Goal: Task Accomplishment & Management: Manage account settings

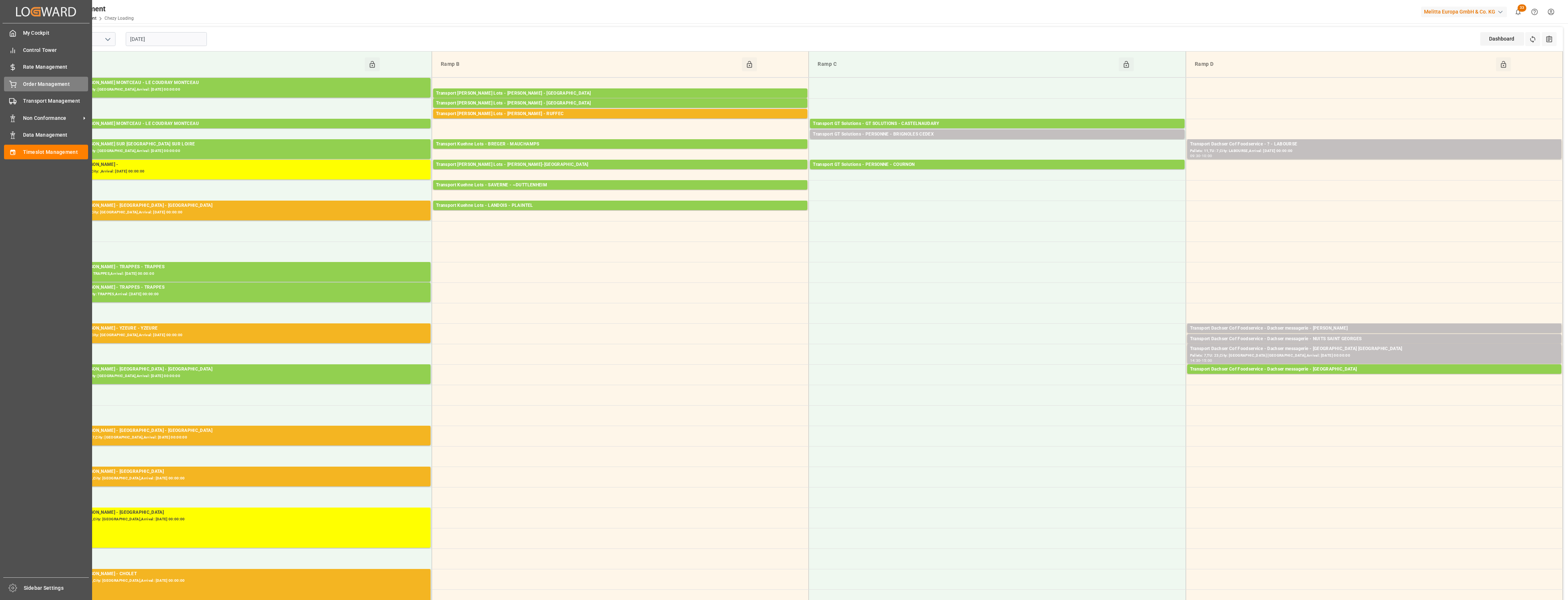
click at [37, 82] on span "Order Management" at bounding box center [56, 84] width 66 height 8
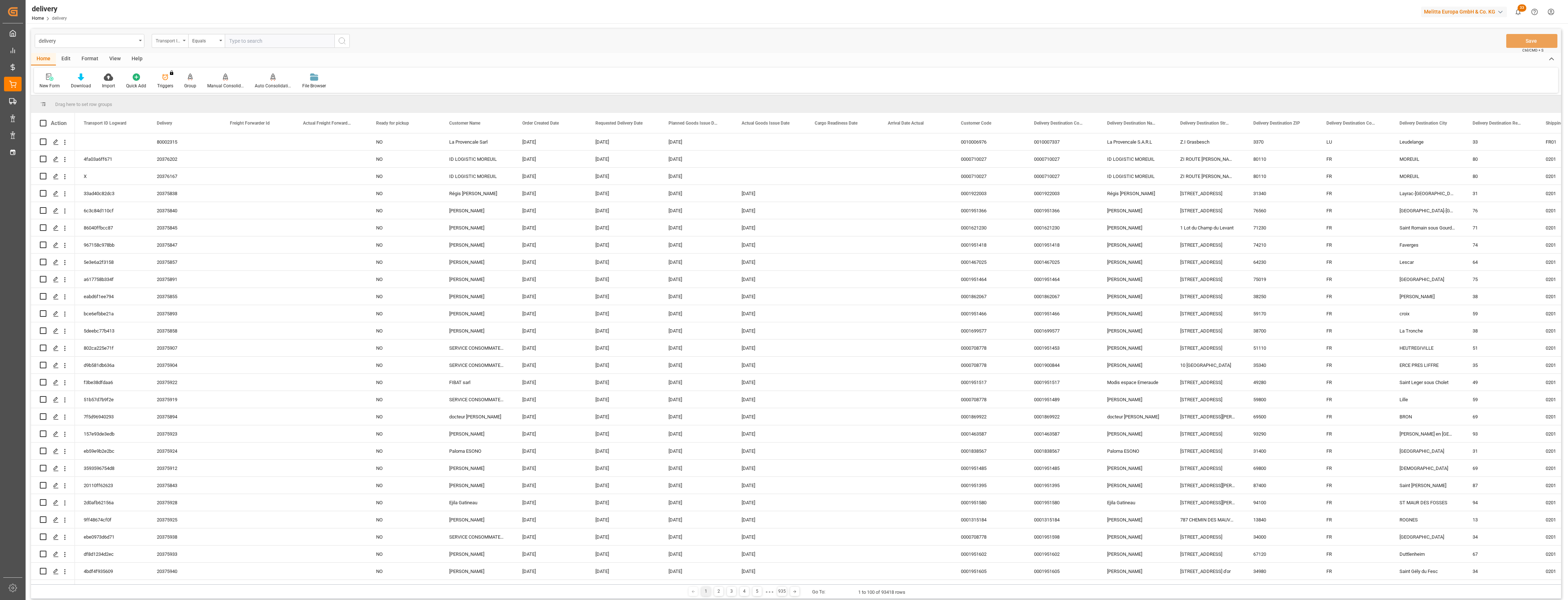
click at [184, 42] on div "Transport ID Logward" at bounding box center [170, 41] width 37 height 14
click at [176, 87] on div "Delivery" at bounding box center [206, 90] width 109 height 15
click at [248, 37] on input "text" at bounding box center [279, 41] width 109 height 14
type input "92547871"
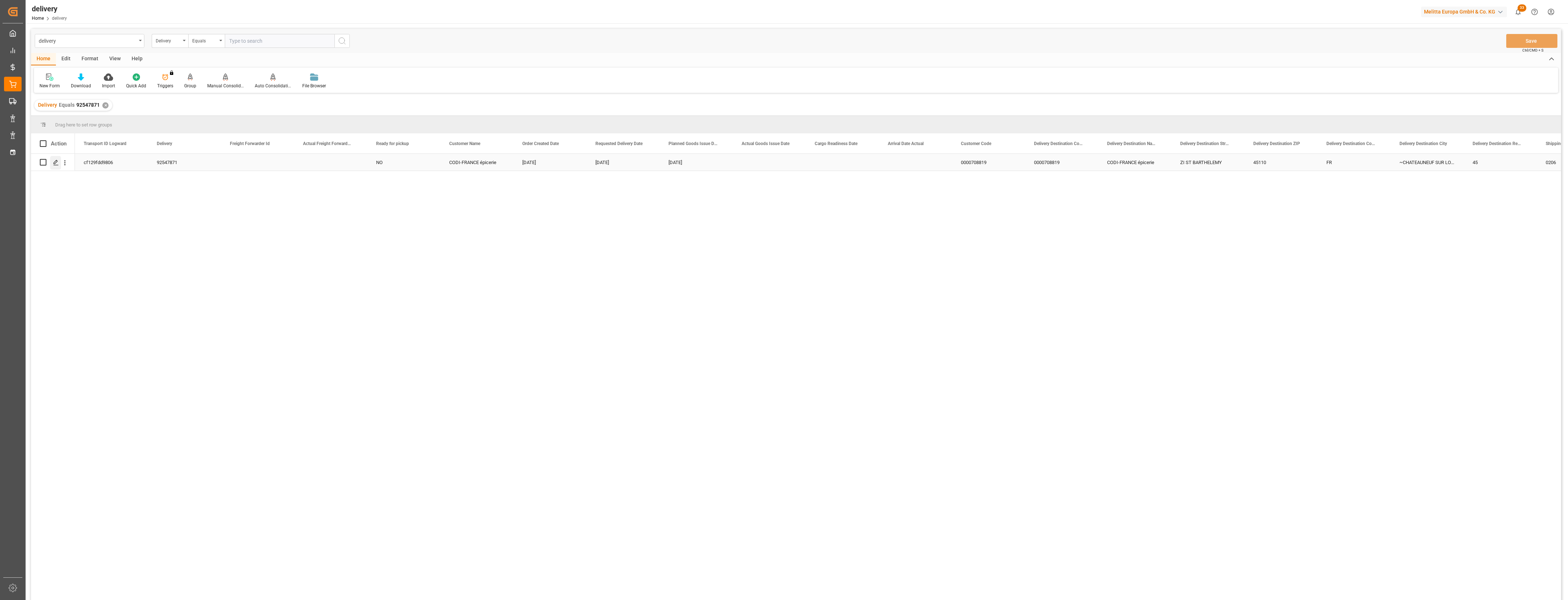
click at [55, 164] on icon "Press SPACE to select this row." at bounding box center [56, 163] width 6 height 6
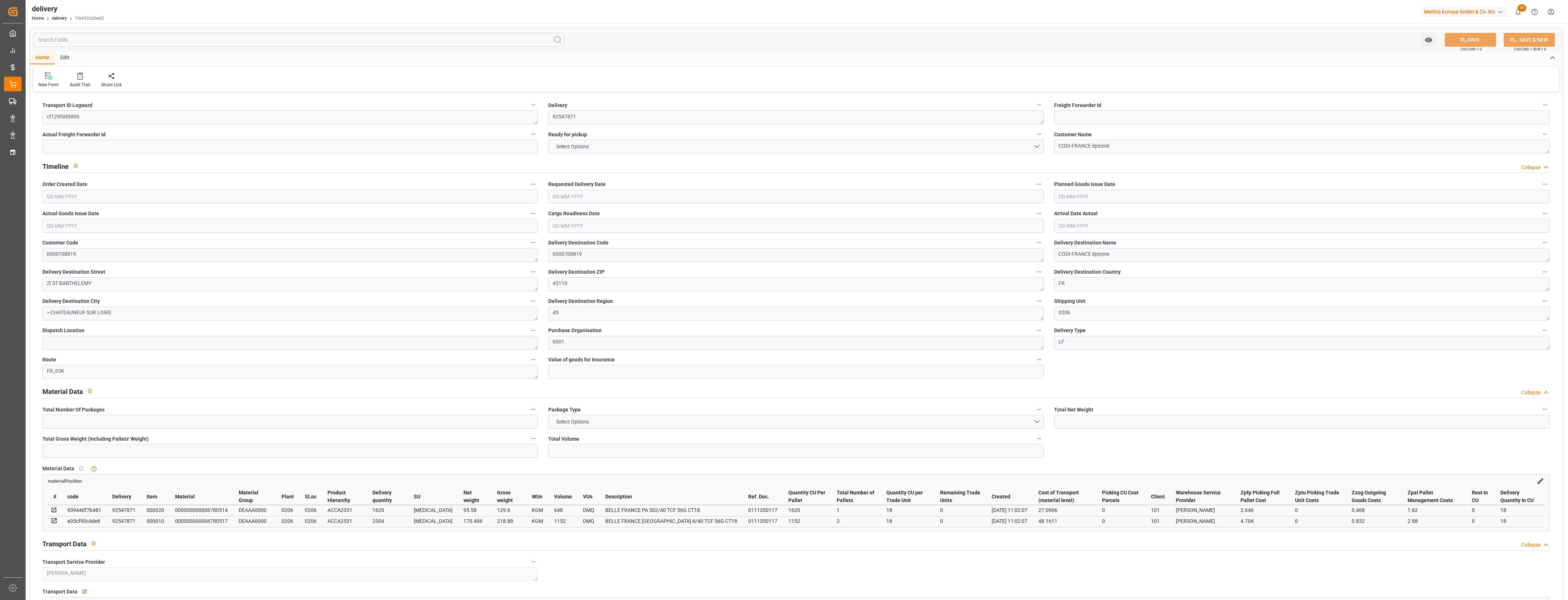
type input "266.076"
type input "437"
type input "1800"
type input "0"
type input "3"
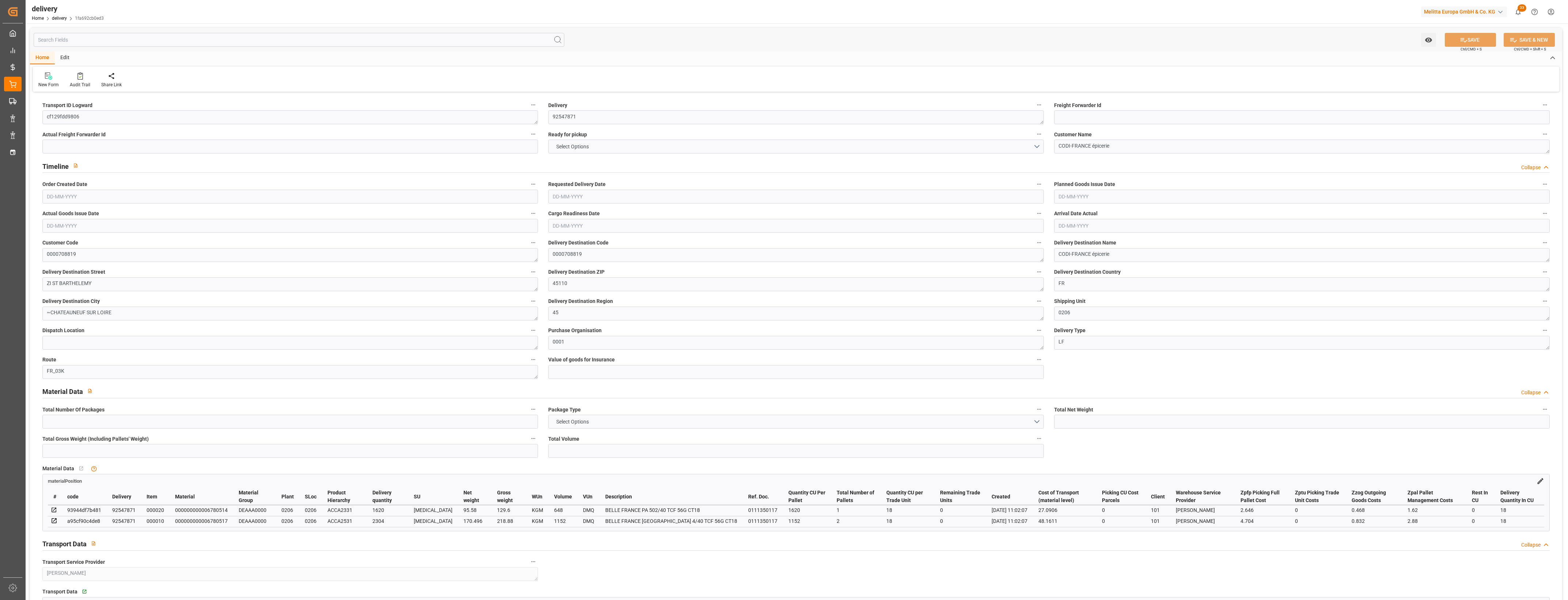
type input "3"
type input "2"
type input "0"
type input "-3.1763"
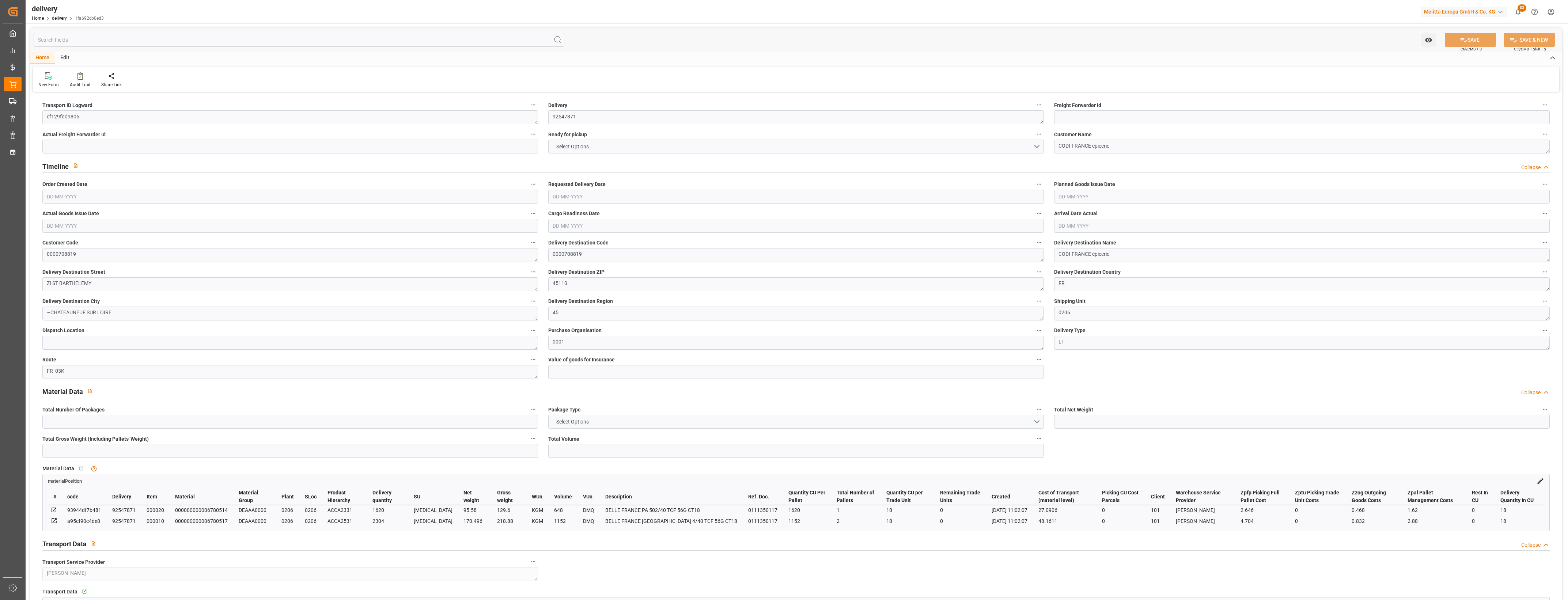
type input "78.428"
type input "75.2517"
type input "7.35"
type input "0"
type input "1.5"
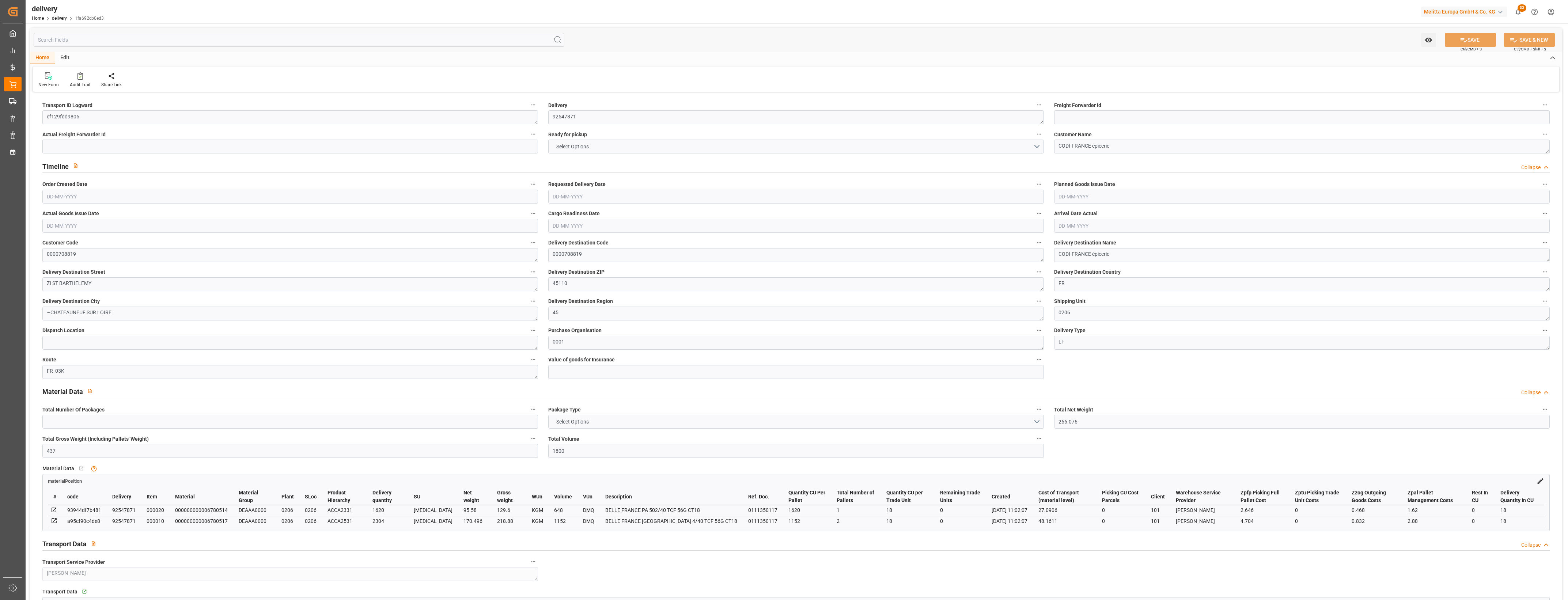
type input "1.3"
type input "0"
type input "4.5"
type input "348.48"
type input "101"
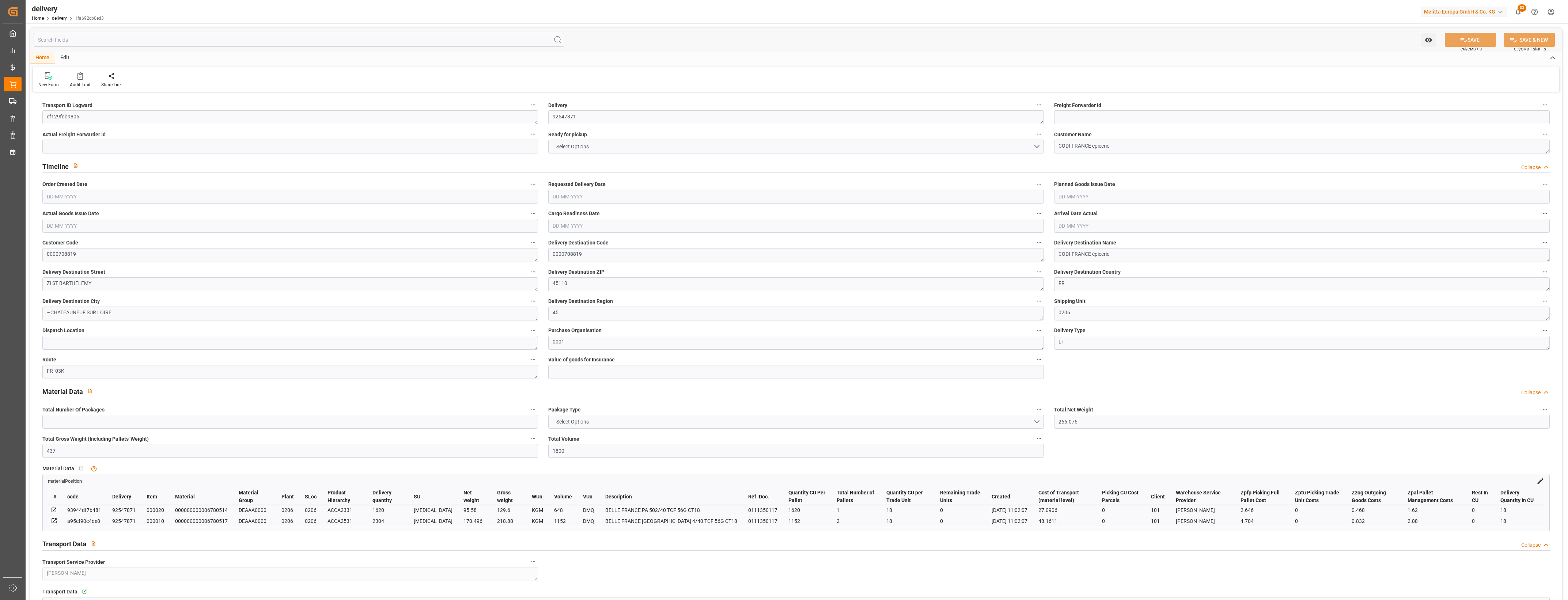
type input "0"
type input "[DATE]"
type input "11-08-2025 11:02"
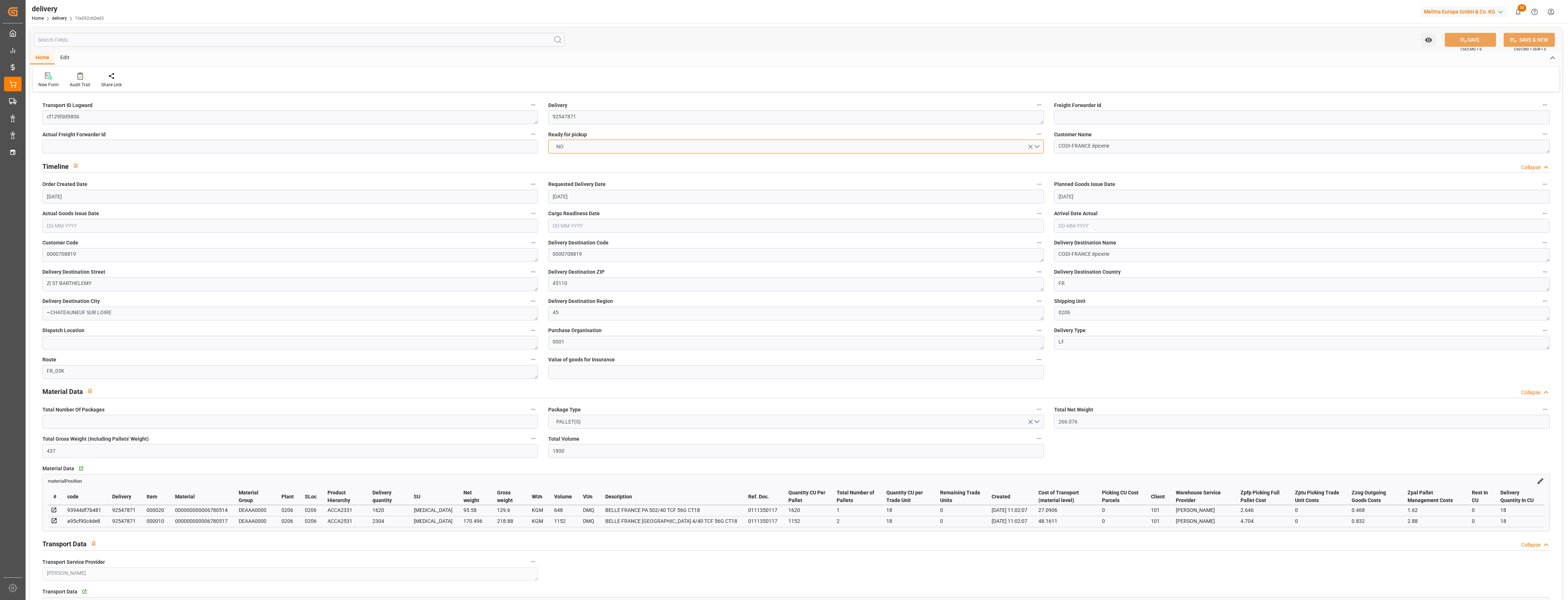
click at [1038, 148] on button "NO" at bounding box center [796, 147] width 495 height 14
click at [560, 147] on div "YES" at bounding box center [796, 148] width 495 height 15
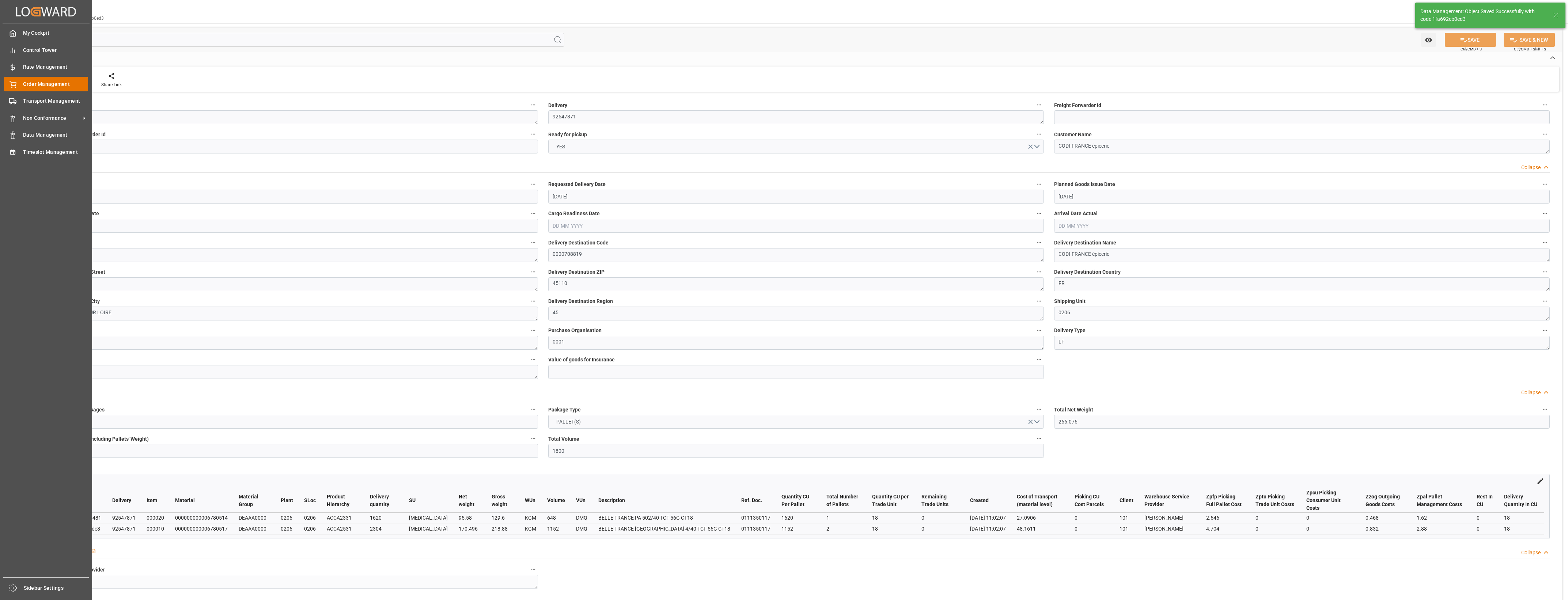
click at [19, 85] on div "Order Management Order Management" at bounding box center [46, 83] width 84 height 15
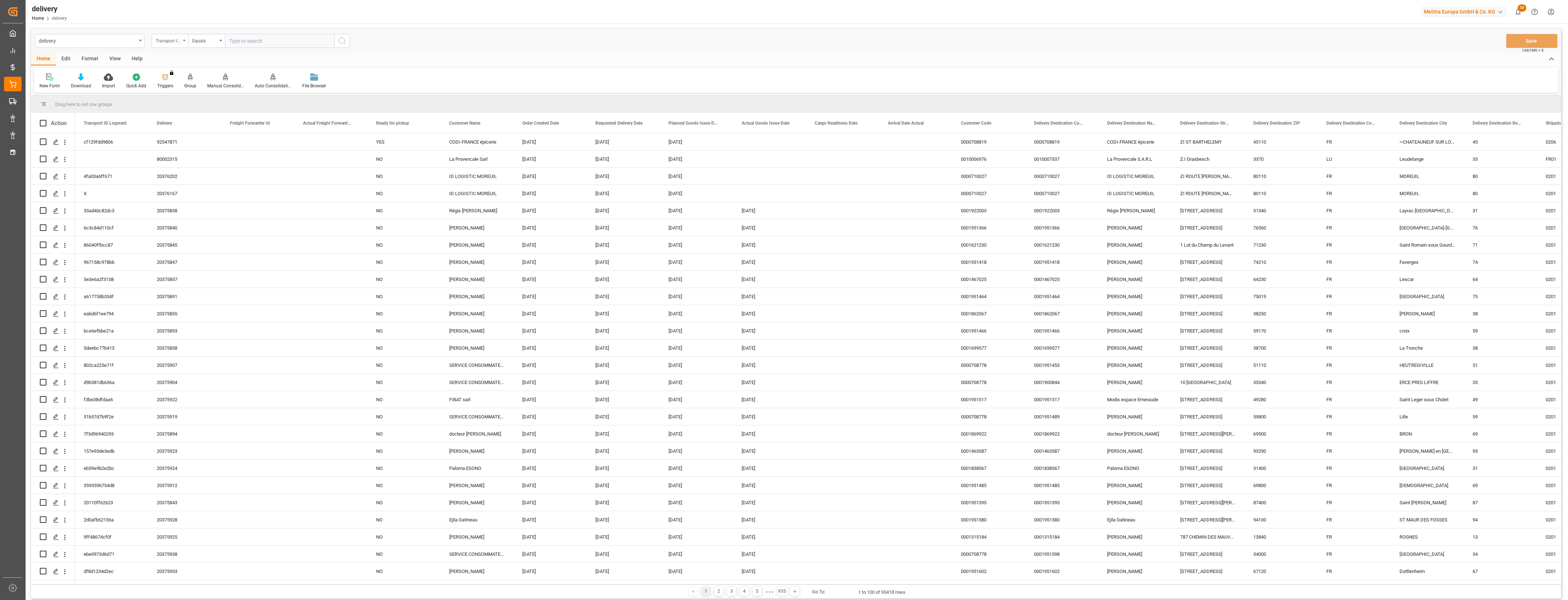
click at [183, 41] on icon "open menu" at bounding box center [184, 41] width 3 height 2
click at [181, 96] on div "Delivery" at bounding box center [206, 90] width 109 height 15
click at [257, 34] on input "text" at bounding box center [279, 41] width 109 height 14
type input "20376037"
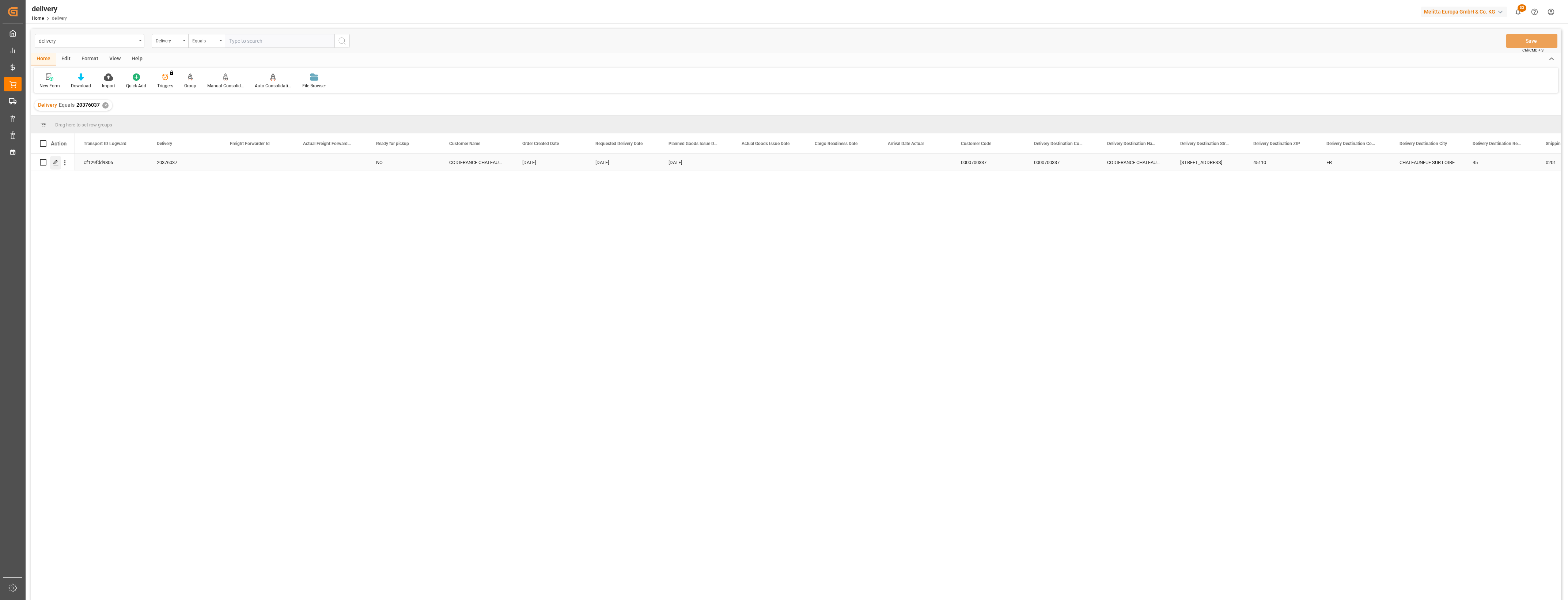
click at [57, 166] on div "Press SPACE to select this row." at bounding box center [56, 163] width 11 height 14
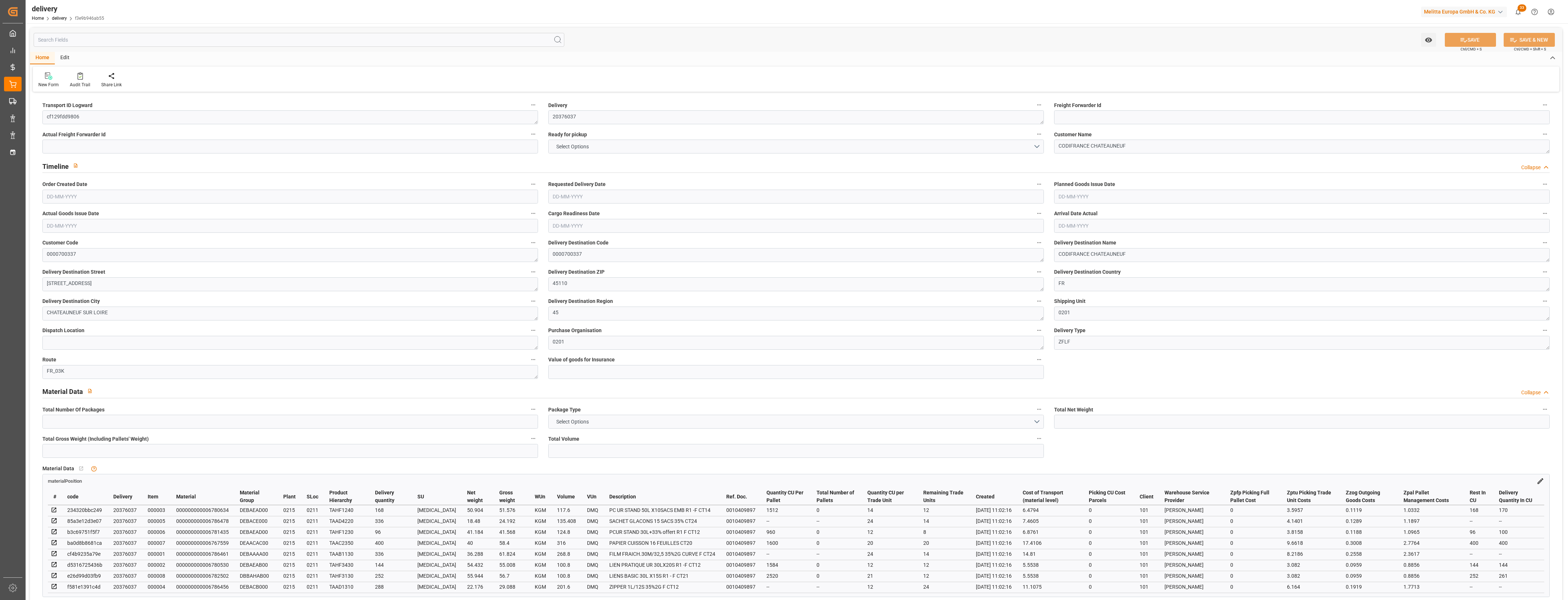
type input "3"
type input "319.408"
type input "562.356"
type input "1365.808"
type input "116"
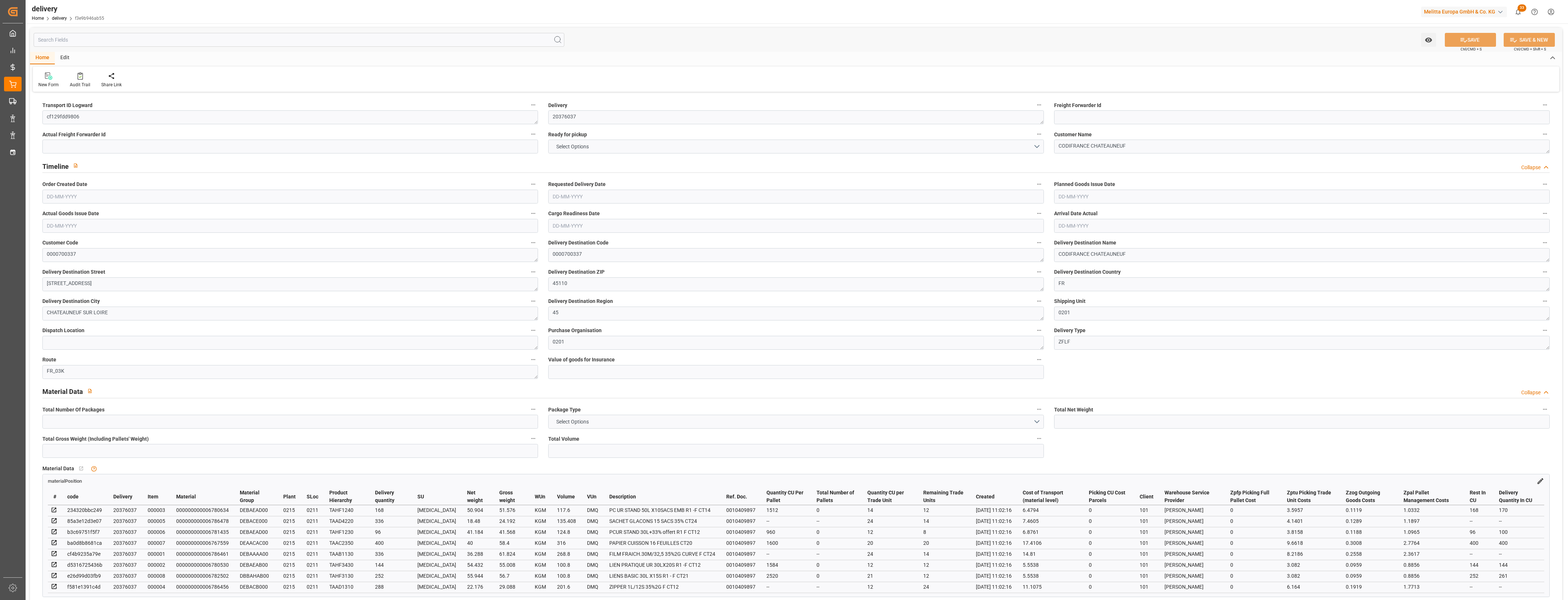
type input "8"
type input "0"
type input "2"
type input "0"
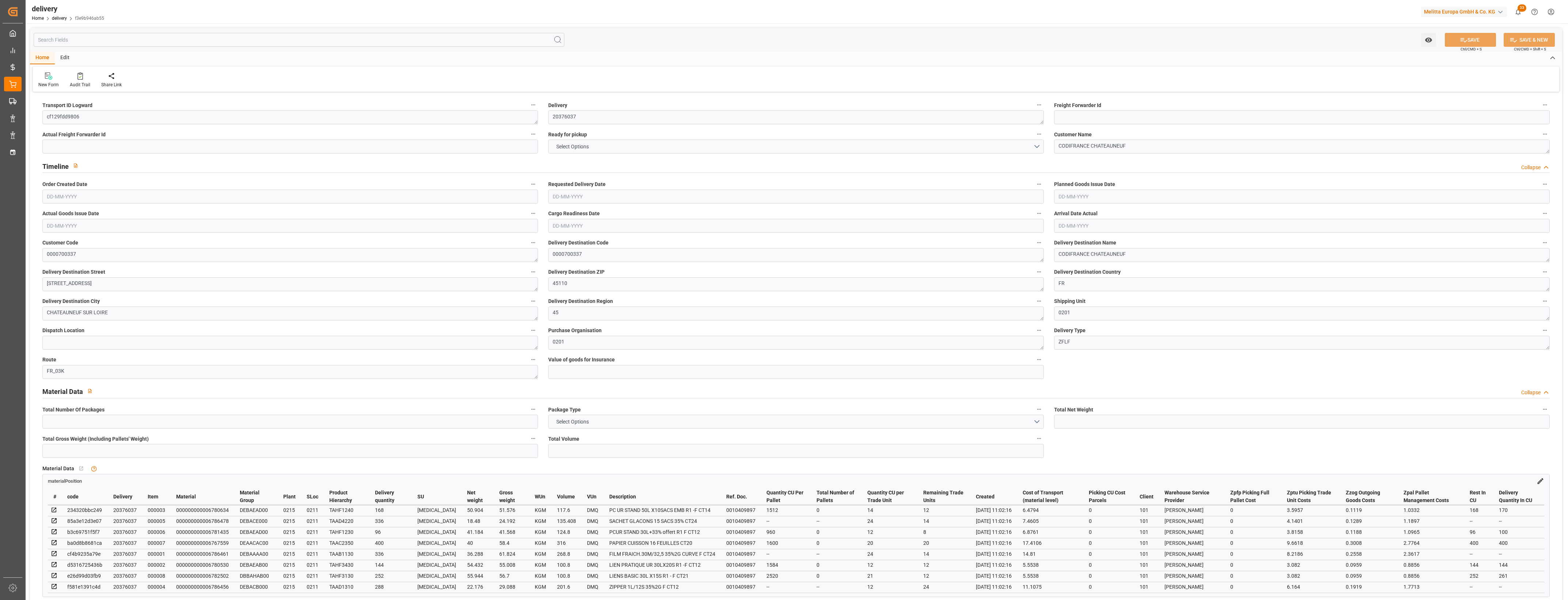
type input "-3.1763"
type input "78.428"
type input "75.2517"
type input "0"
type input "41.76"
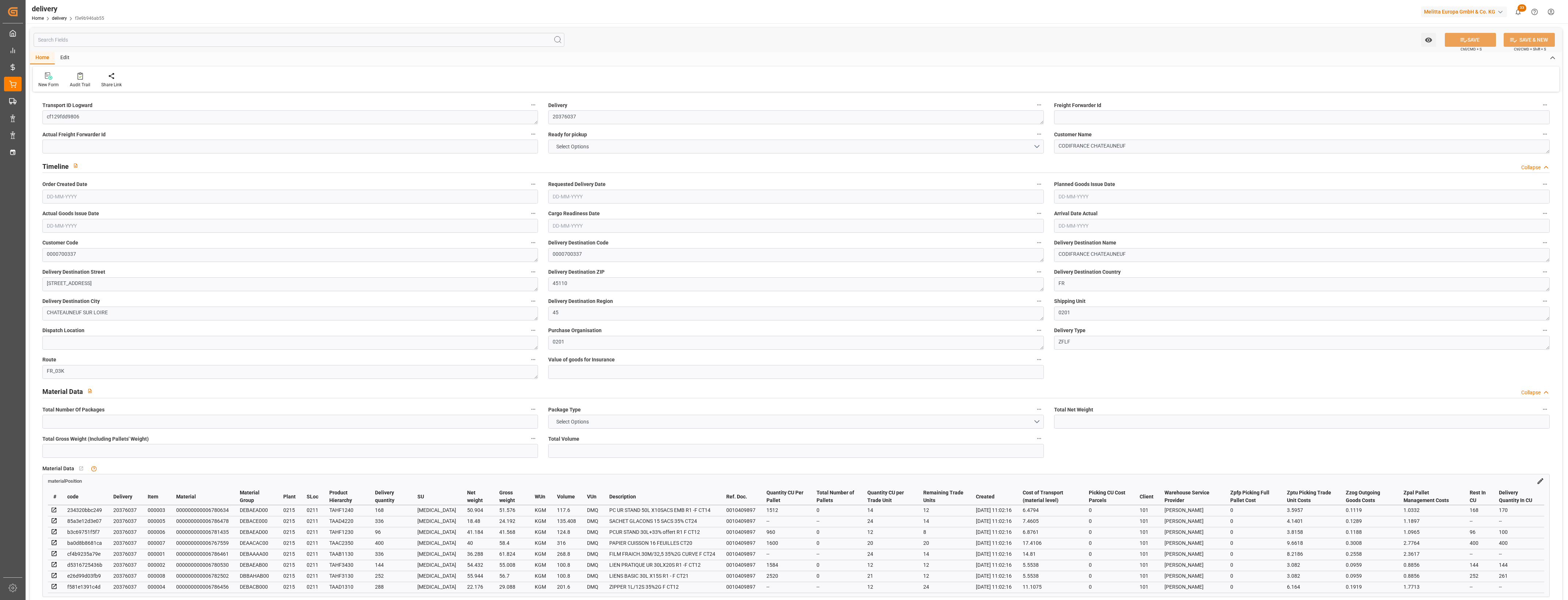
type input "1.5"
type input "1.3"
type input "0"
type input "12"
type input "378.356"
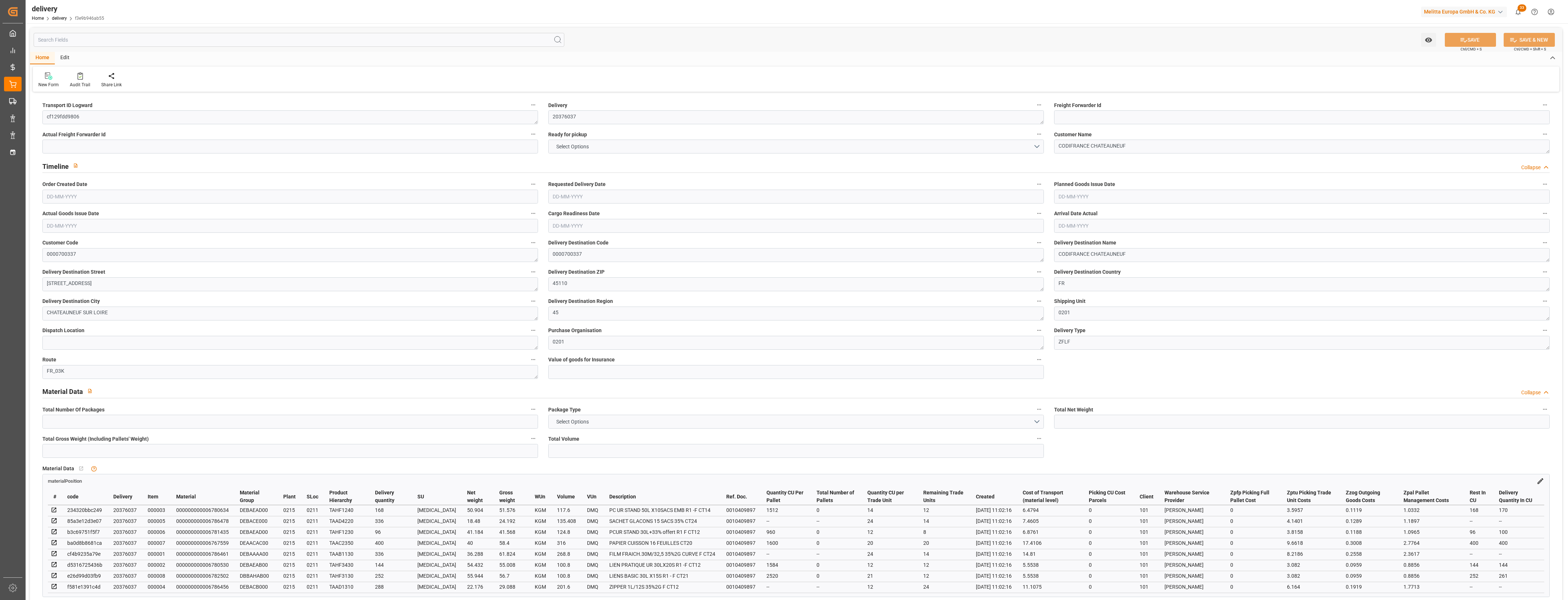
type input "101"
type input "0"
type input "[DATE]"
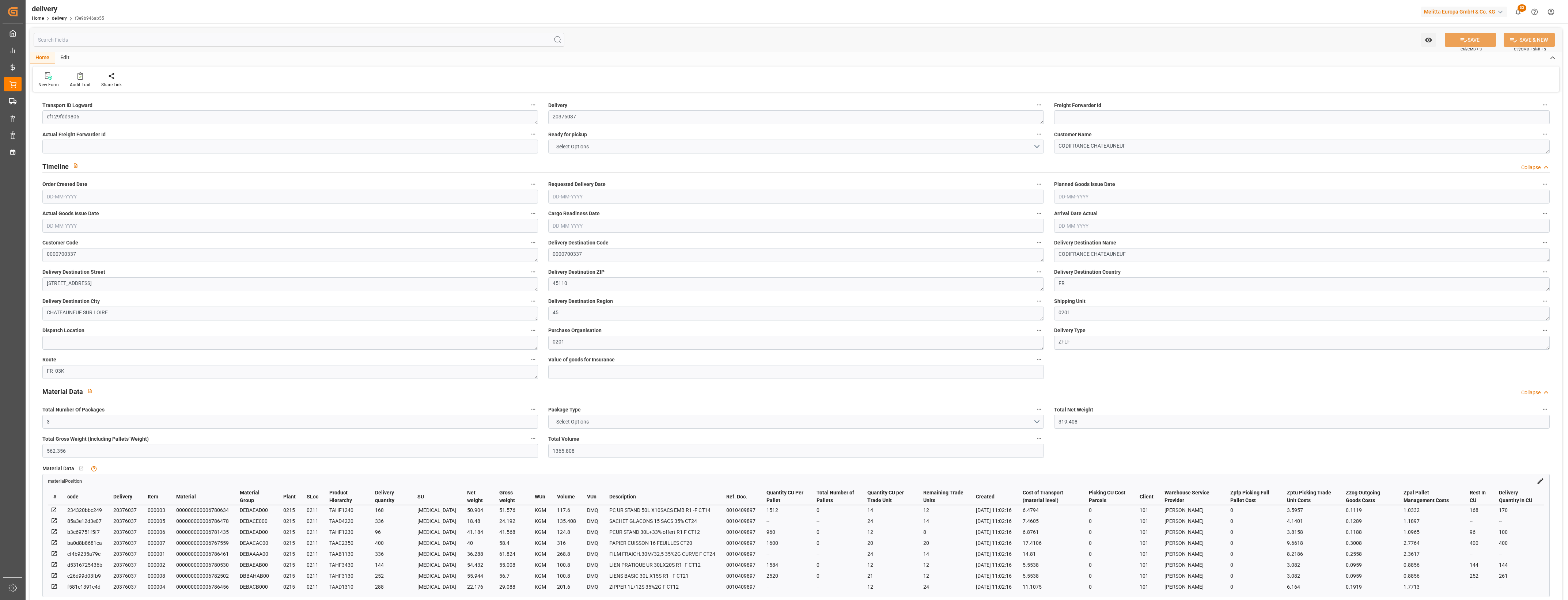
type input "11-08-2025 11:02"
click at [1037, 148] on button "NO" at bounding box center [796, 147] width 495 height 14
click at [641, 145] on div "YES" at bounding box center [796, 148] width 495 height 15
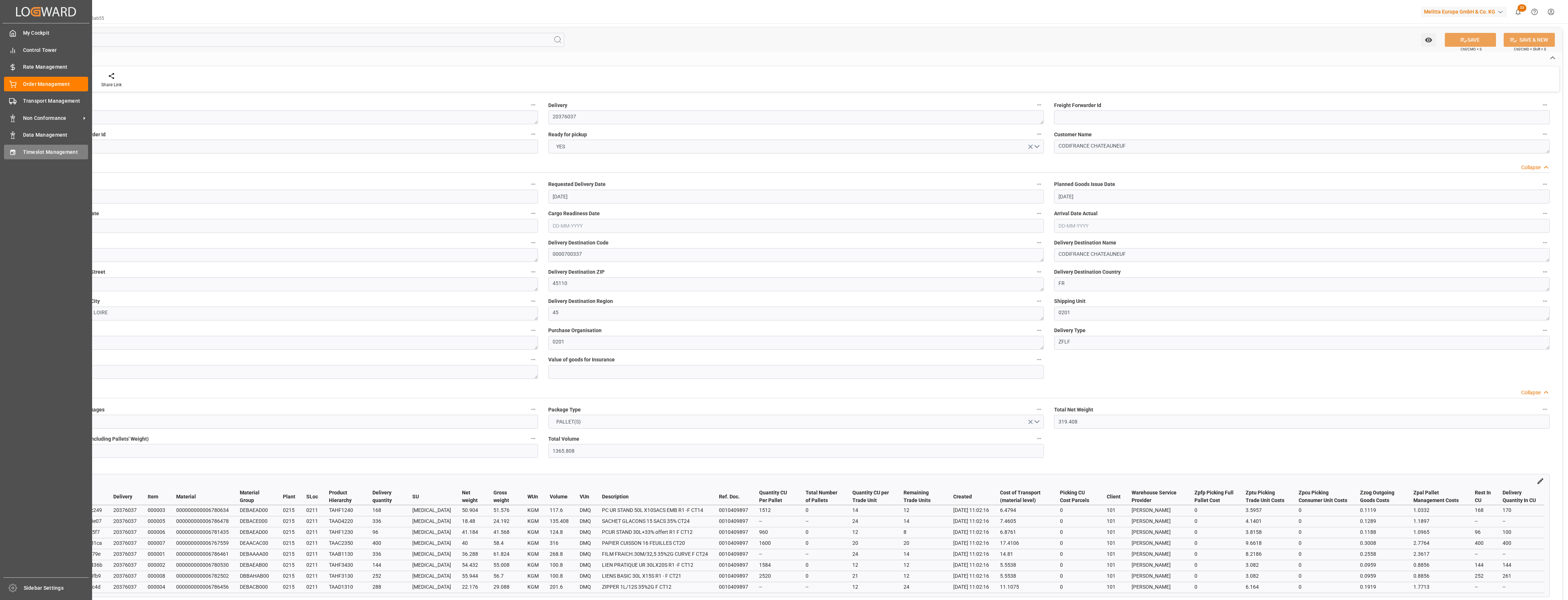
click at [20, 151] on div "Timeslot Management Timeslot Management" at bounding box center [46, 151] width 84 height 15
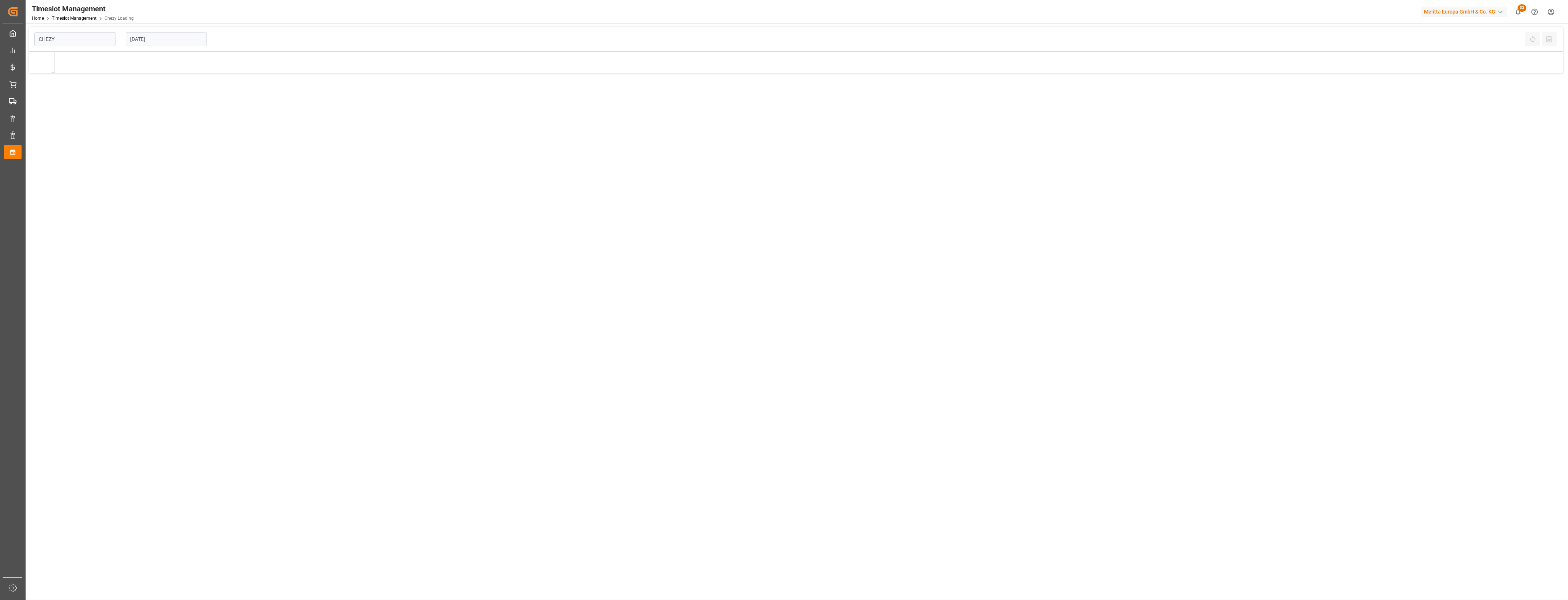
type input "Chezy Loading"
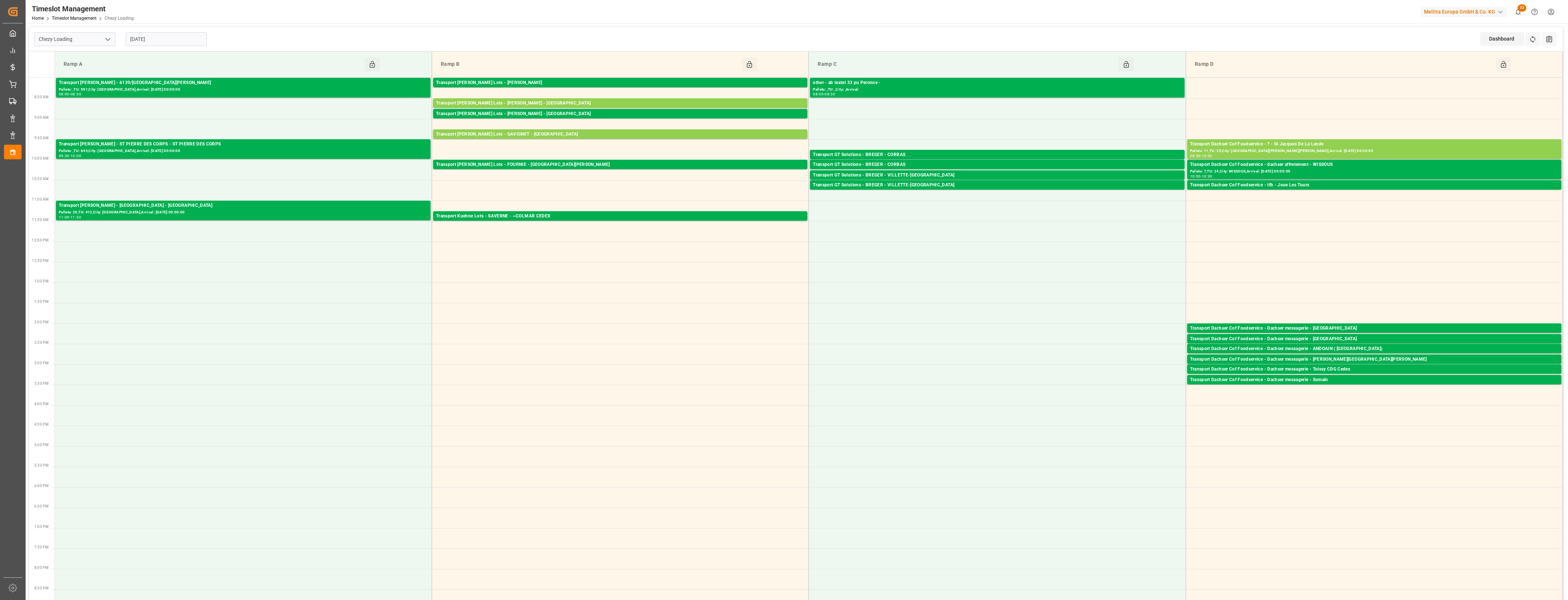
click at [168, 41] on input "[DATE]" at bounding box center [166, 39] width 81 height 14
click at [177, 113] on span "14" at bounding box center [178, 112] width 5 height 5
type input "[DATE]"
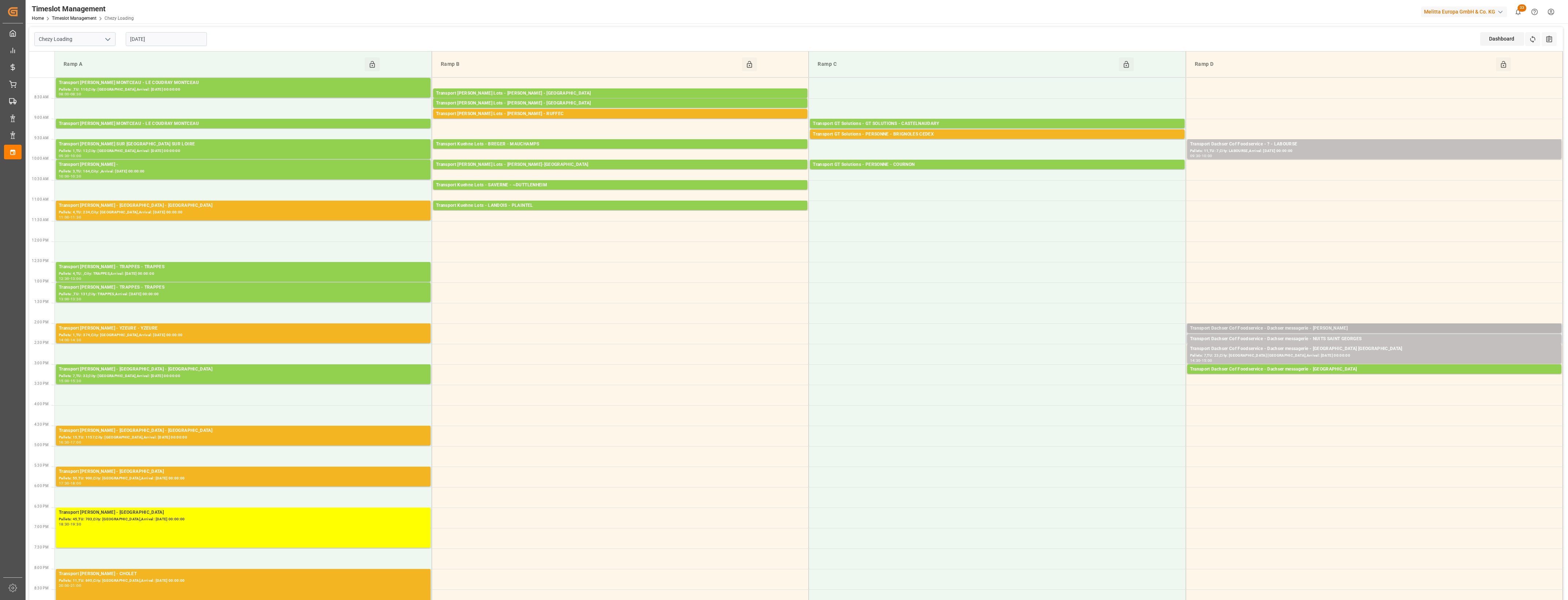
click at [1335, 330] on div "Transport Dachser Cof Foodservice - Dachser messagerie - Nancy" at bounding box center [1375, 329] width 368 height 8
click at [1103, 362] on button "Open" at bounding box center [1090, 361] width 51 height 8
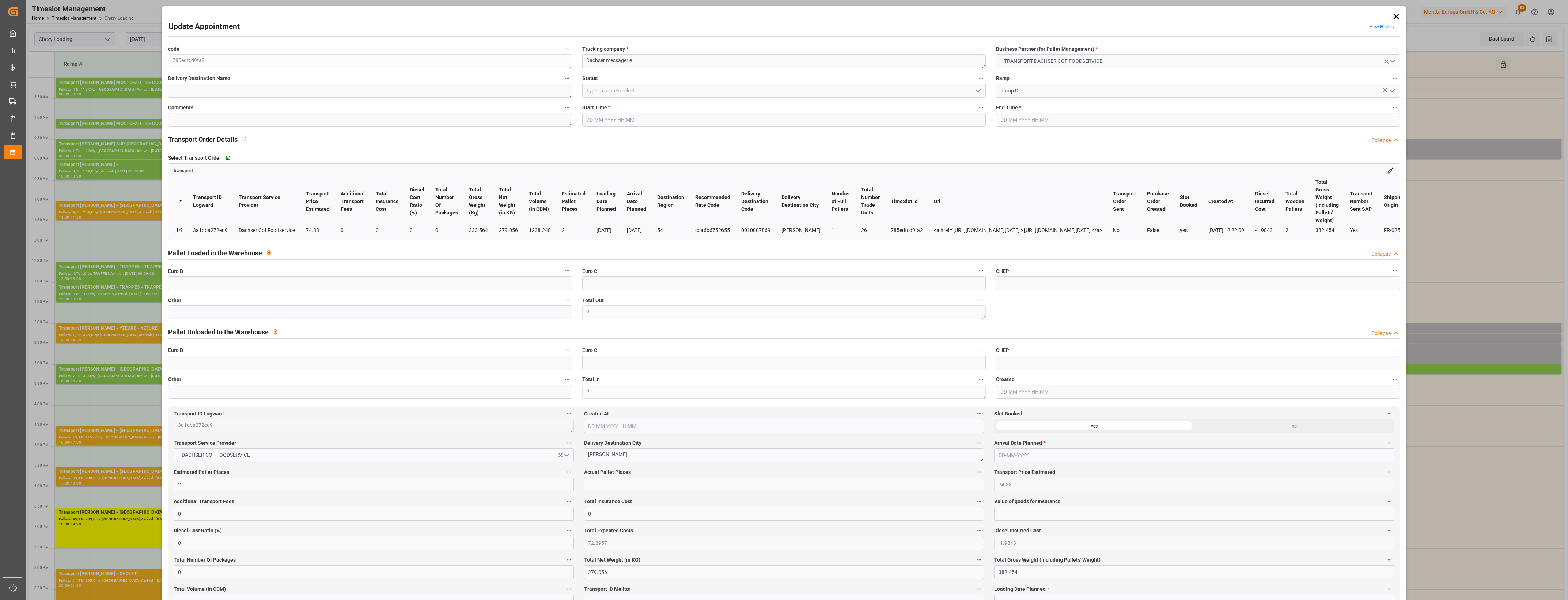
type input "14-08-2025 14:00"
type input "14-08-2025 14:15"
type input "13-08-2025 12:43"
type input "13-08-2025 12:22"
type input "[DATE]"
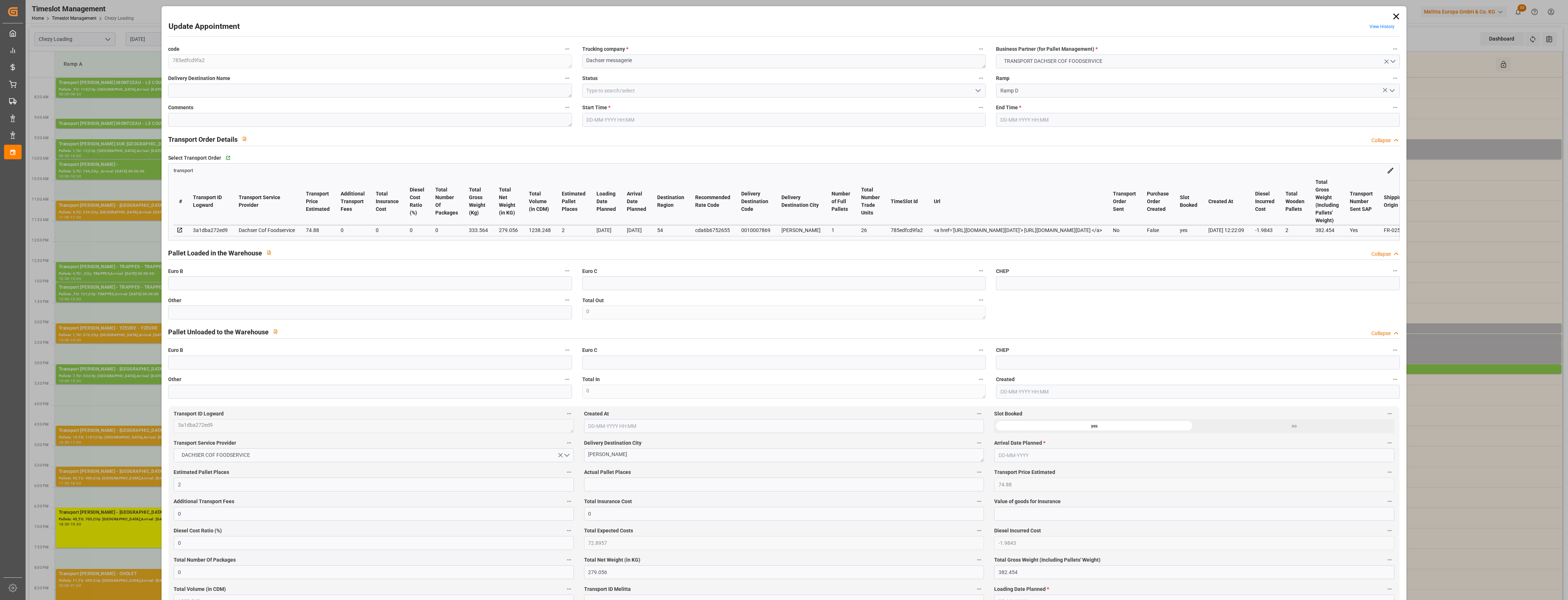
type input "[DATE]"
click at [435, 317] on input "text" at bounding box center [370, 313] width 404 height 14
type input "2"
click at [605, 490] on input "text" at bounding box center [784, 485] width 400 height 14
type input "2"
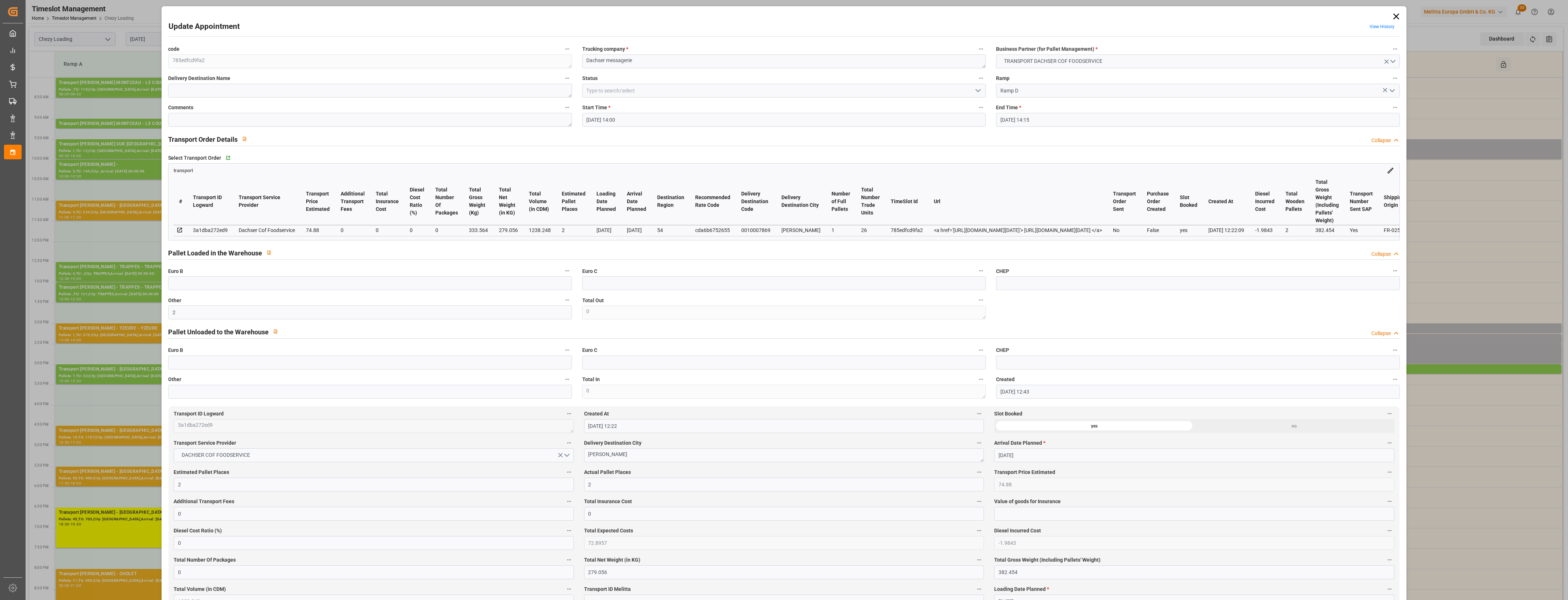
click at [693, 474] on label "Actual Pallet Places" at bounding box center [784, 472] width 400 height 10
click at [975, 474] on button "Actual Pallet Places" at bounding box center [979, 472] width 9 height 9
click at [693, 474] on div at bounding box center [784, 300] width 1568 height 600
drag, startPoint x: 980, startPoint y: 89, endPoint x: 942, endPoint y: 94, distance: 38.3
click at [979, 89] on icon "open menu" at bounding box center [978, 90] width 8 height 8
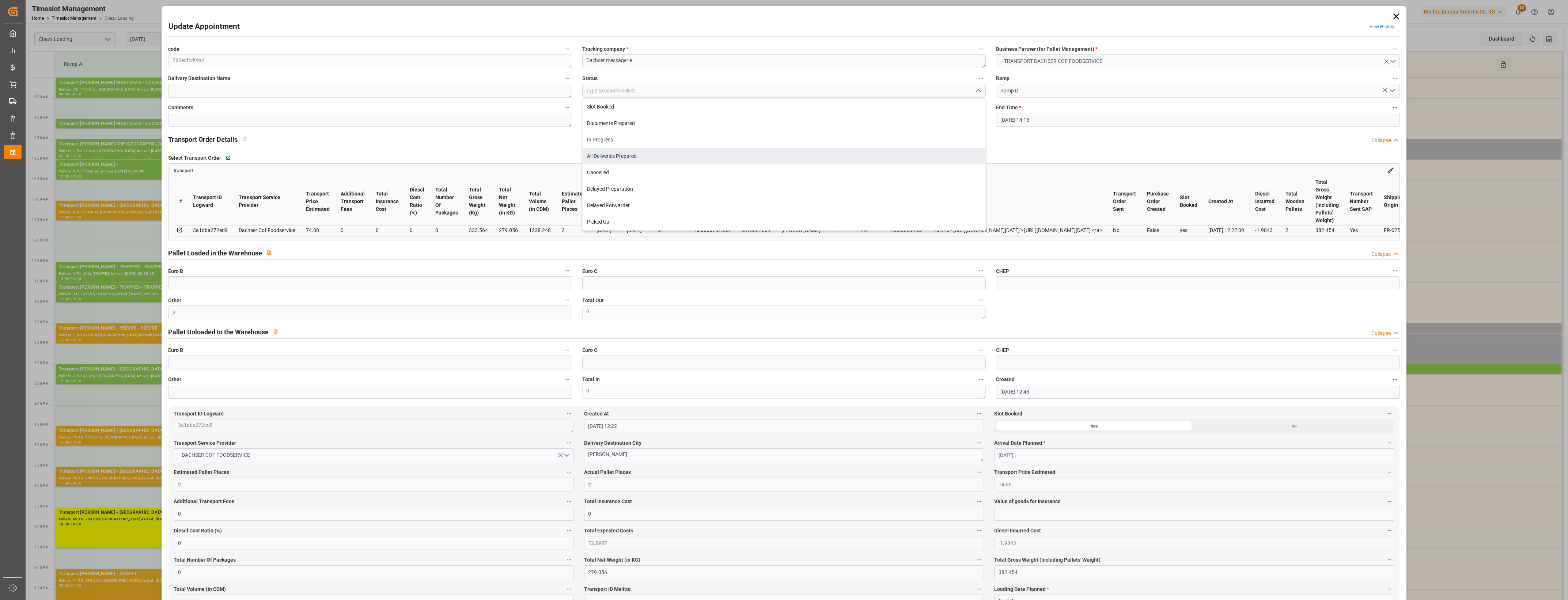
click at [646, 156] on div "All Deliveries Prepared" at bounding box center [784, 157] width 403 height 17
type input "All Deliveries Prepared"
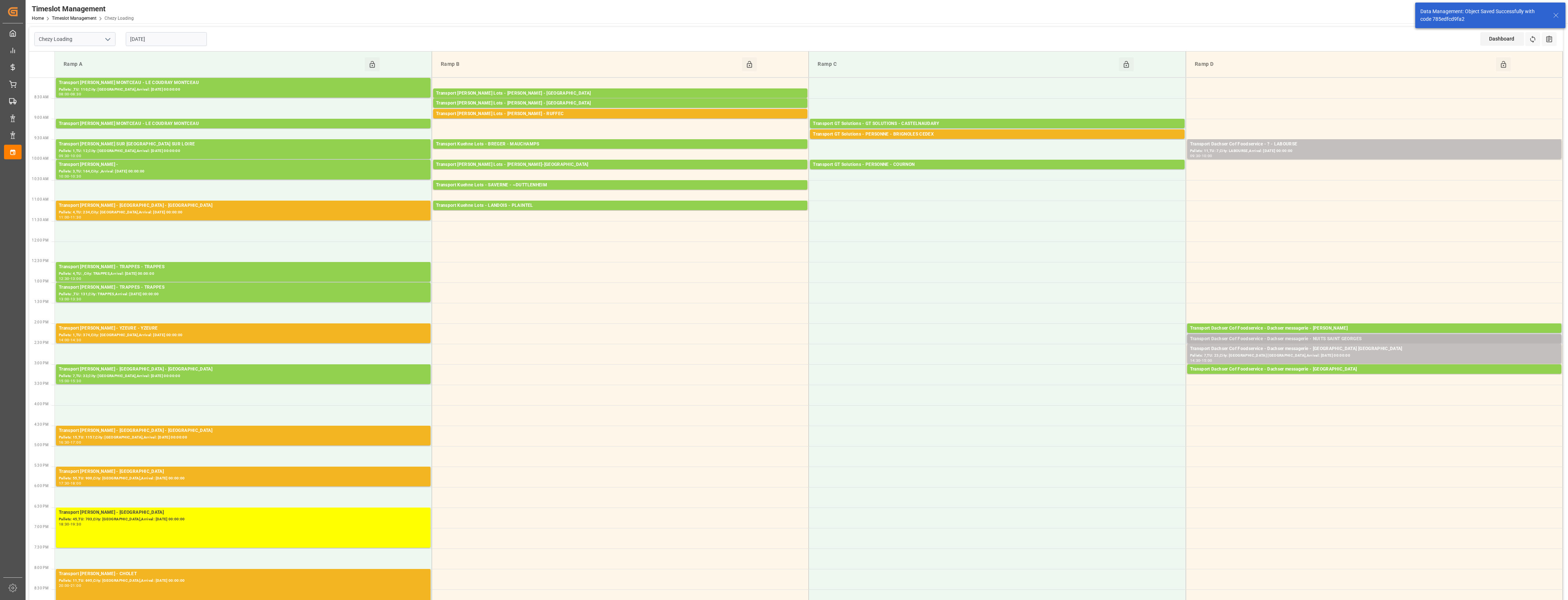
click at [1334, 339] on div "Transport Dachser Cof Foodservice - Dachser messagerie - NUITS SAINT GEORGES" at bounding box center [1375, 339] width 368 height 8
click at [1106, 359] on button "Open" at bounding box center [1090, 361] width 51 height 8
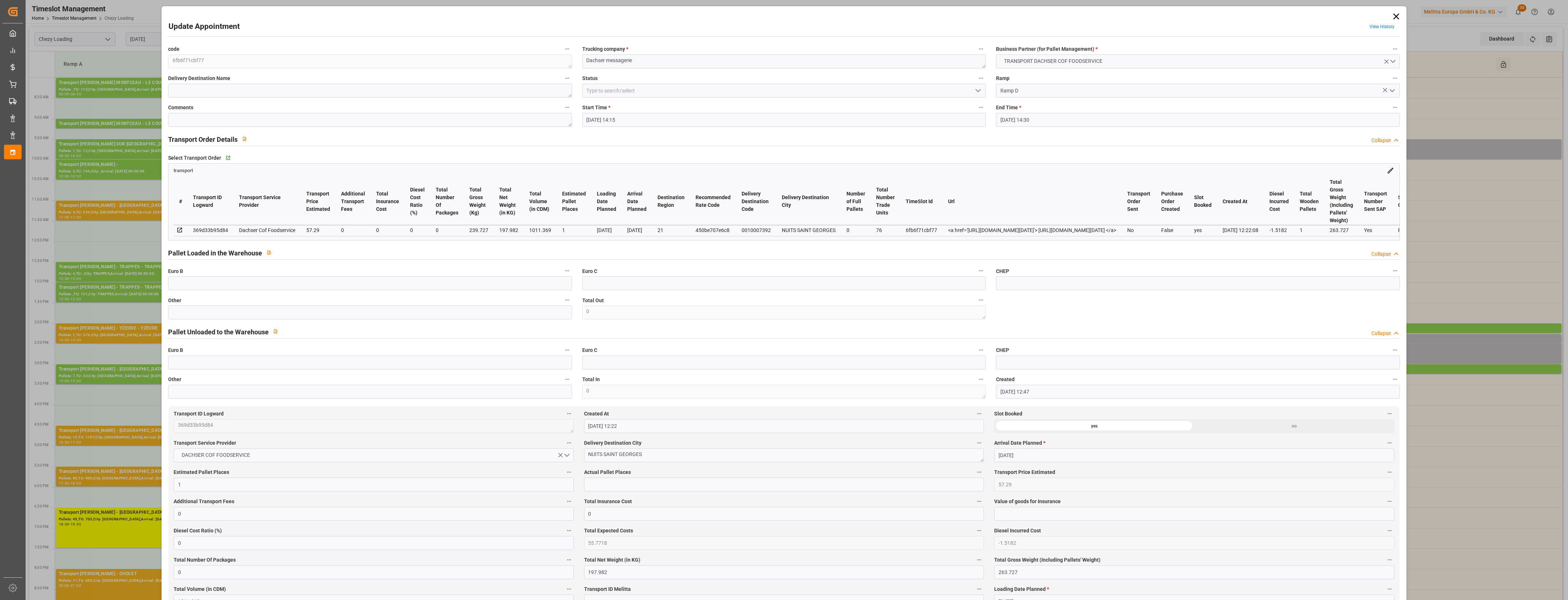
type input "14-08-2025 14:15"
type input "14-08-2025 14:30"
type input "13-08-2025 12:47"
type input "13-08-2025 12:22"
type input "[DATE]"
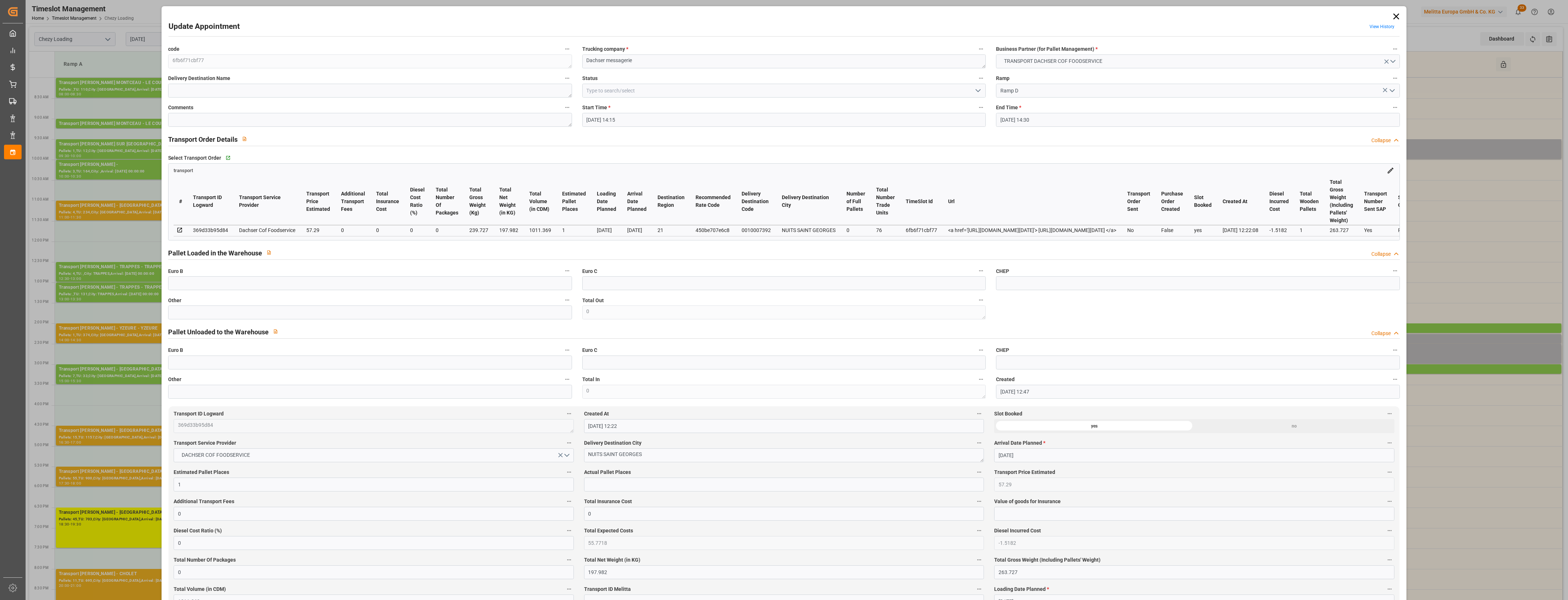
type input "[DATE]"
click at [185, 276] on label "Euro B" at bounding box center [370, 271] width 404 height 10
click at [563, 276] on button "Euro B" at bounding box center [567, 271] width 9 height 9
click at [180, 317] on div at bounding box center [784, 300] width 1568 height 600
click at [188, 318] on input "text" at bounding box center [370, 313] width 404 height 14
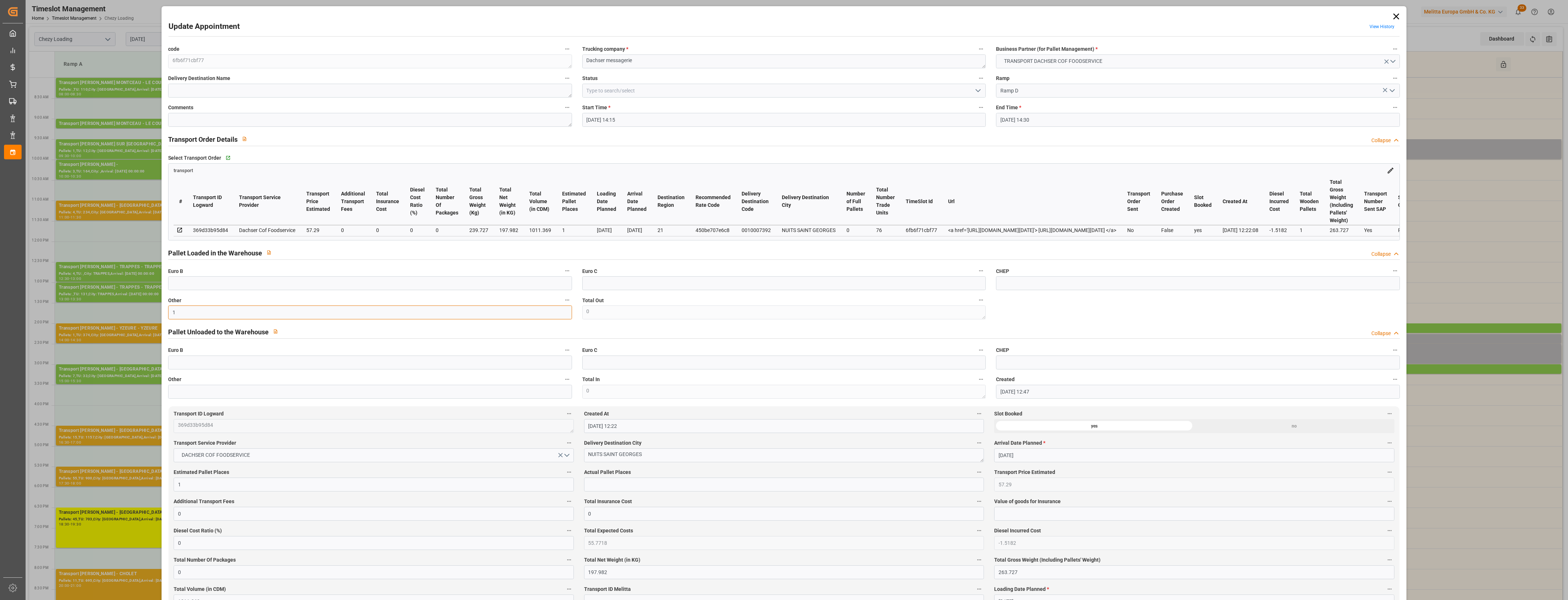
type input "1"
click at [604, 488] on input "text" at bounding box center [784, 485] width 400 height 14
type input "1"
click at [975, 92] on icon "open menu" at bounding box center [978, 90] width 8 height 8
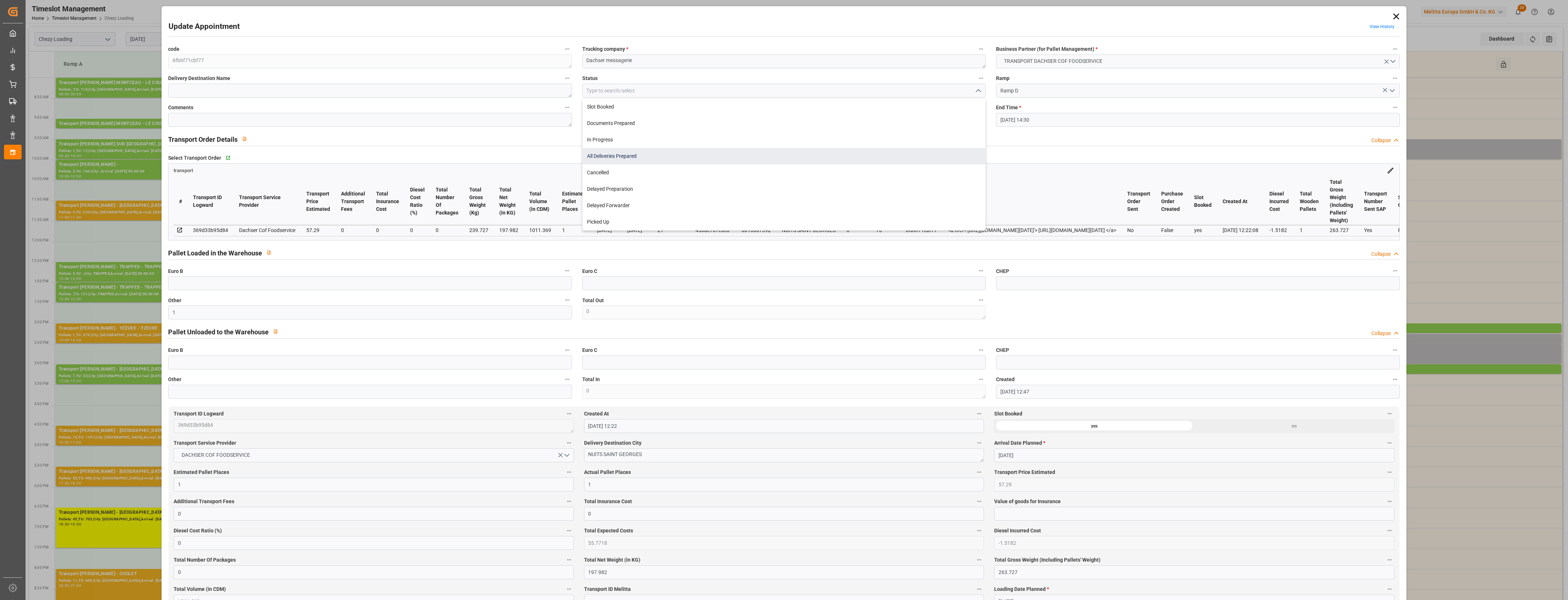
click at [630, 155] on div "All Deliveries Prepared" at bounding box center [784, 157] width 403 height 17
type input "All Deliveries Prepared"
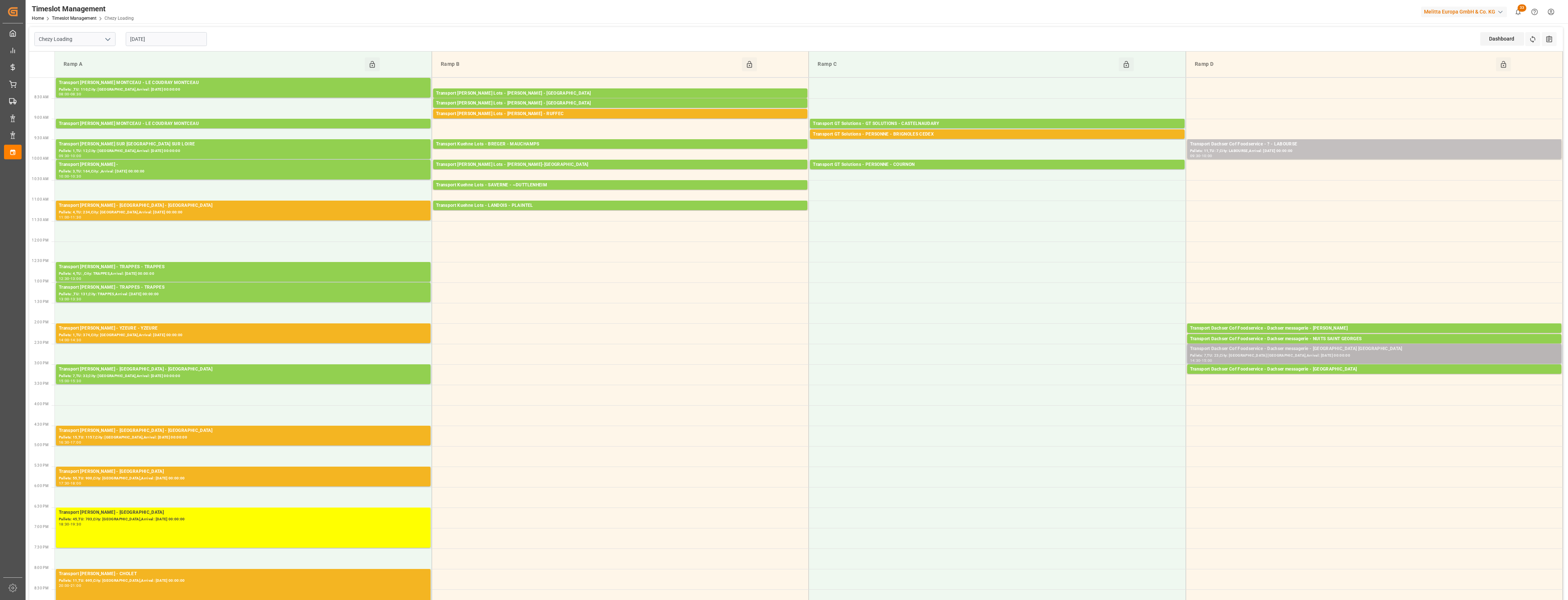
click at [1349, 352] on div "Transport Dachser Cof Foodservice - Dachser messagerie - [GEOGRAPHIC_DATA] [GEO…" at bounding box center [1375, 349] width 368 height 8
click at [1105, 380] on button "Open" at bounding box center [1090, 381] width 51 height 8
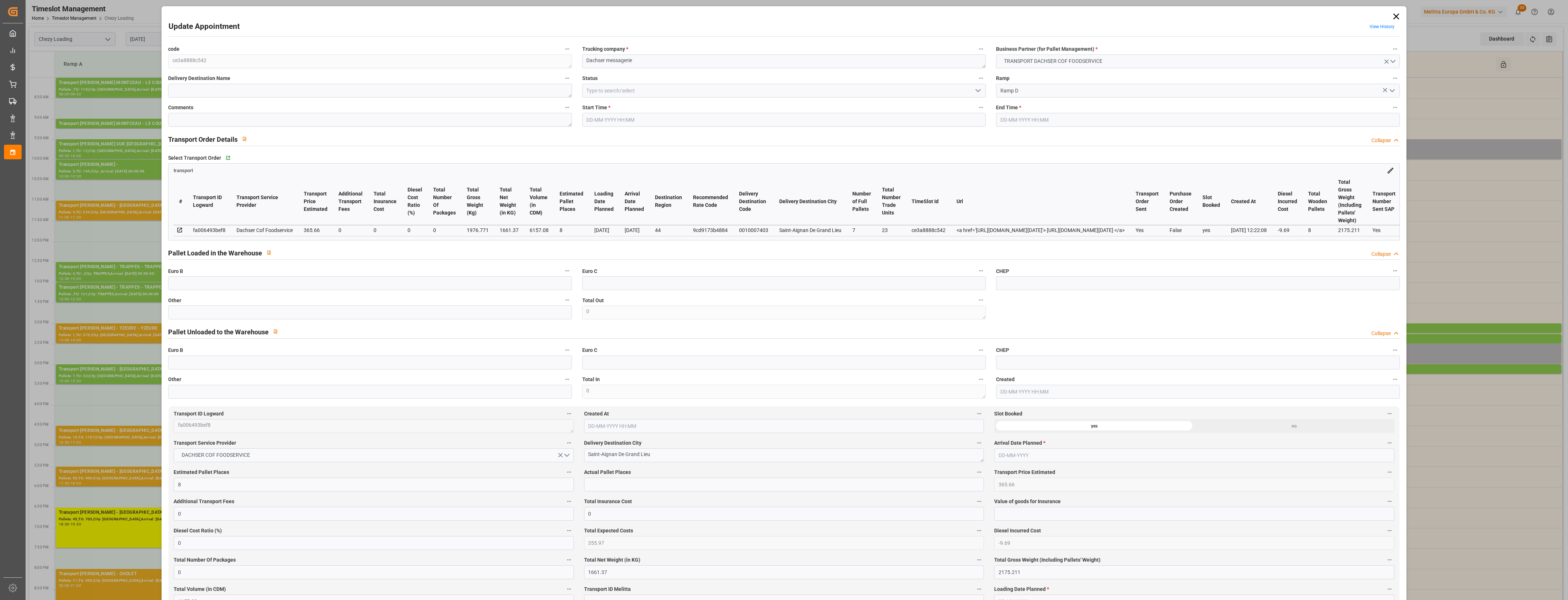
type input "14-08-2025 14:30"
type input "14-08-2025 15:00"
type input "13-08-2025 12:48"
type input "13-08-2025 12:22"
type input "[DATE]"
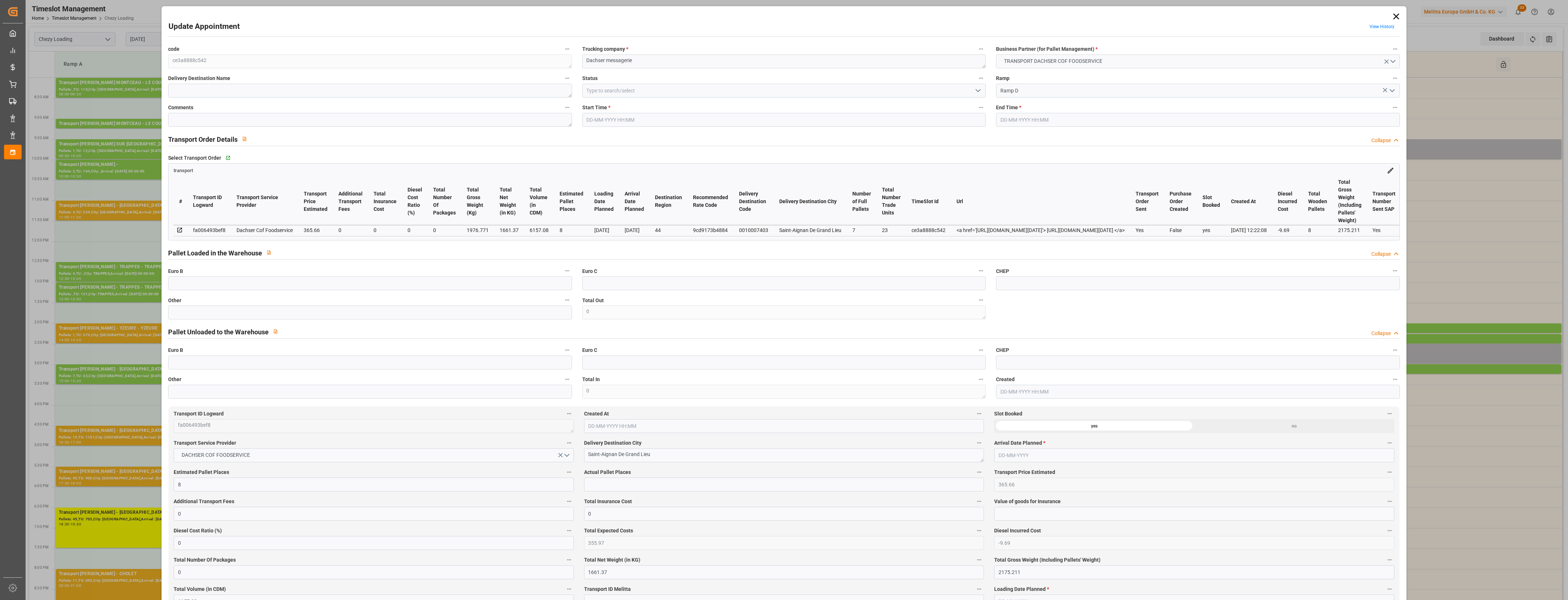
type input "[DATE]"
click at [1395, 15] on icon at bounding box center [1396, 17] width 6 height 6
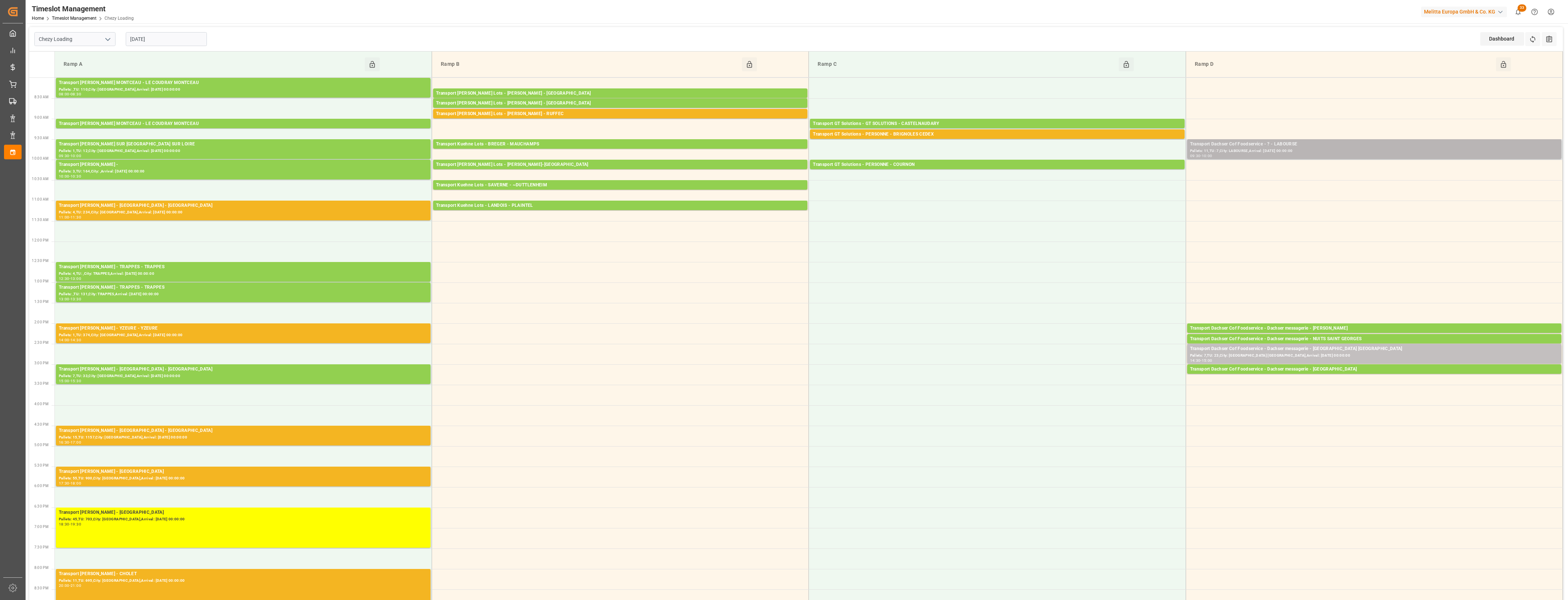
click at [1333, 145] on div "Transport Dachser Cof Foodservice - ? - LABOURSE" at bounding box center [1375, 144] width 368 height 8
click at [1346, 146] on div "Transport Dachser Cof Foodservice - ? - LABOURSE" at bounding box center [1375, 144] width 368 height 8
click at [1099, 186] on div "Total pallets : 11 Total Trade Units : 7 Estimated pallet places : 11 Delivery …" at bounding box center [1118, 206] width 114 height 38
click at [1283, 149] on div "Pallets: 11,TU: 7,City: LABOURSE,Arrival: [DATE] 00:00:00" at bounding box center [1375, 151] width 368 height 6
click at [1109, 180] on button "Open" at bounding box center [1090, 177] width 51 height 8
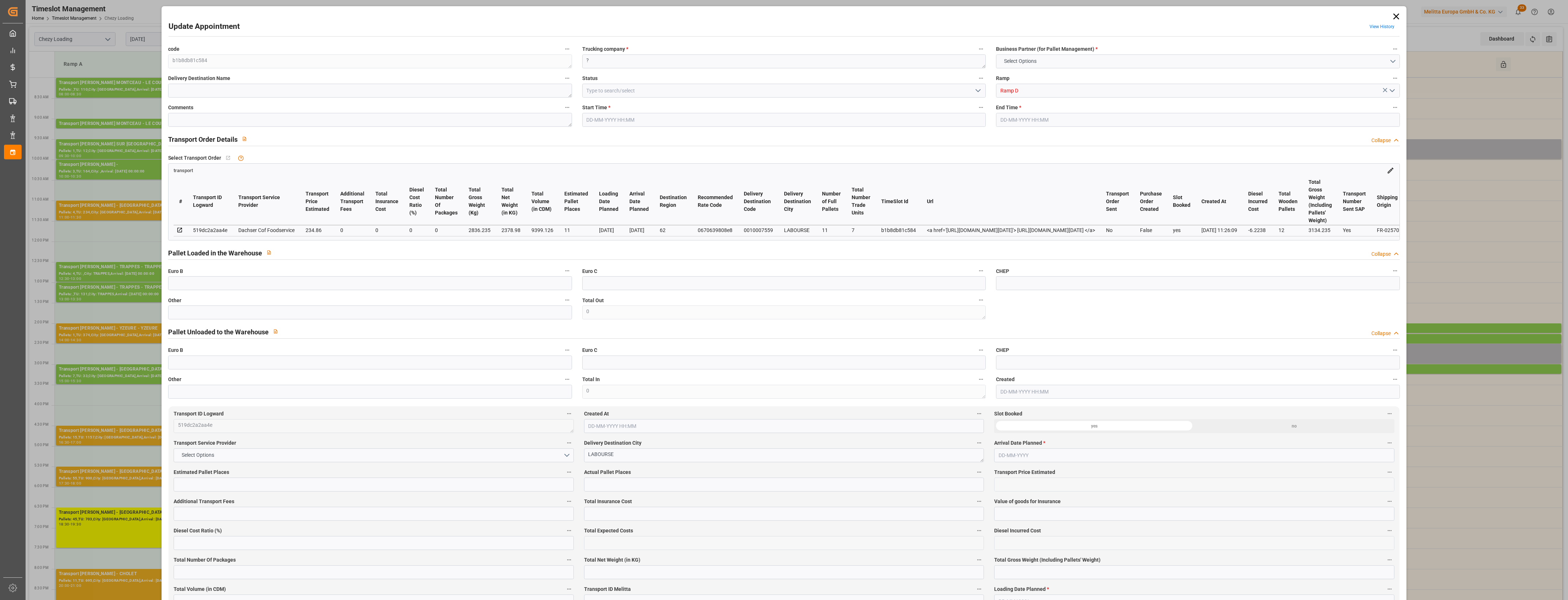
type input "11"
type input "234.86"
type input "0"
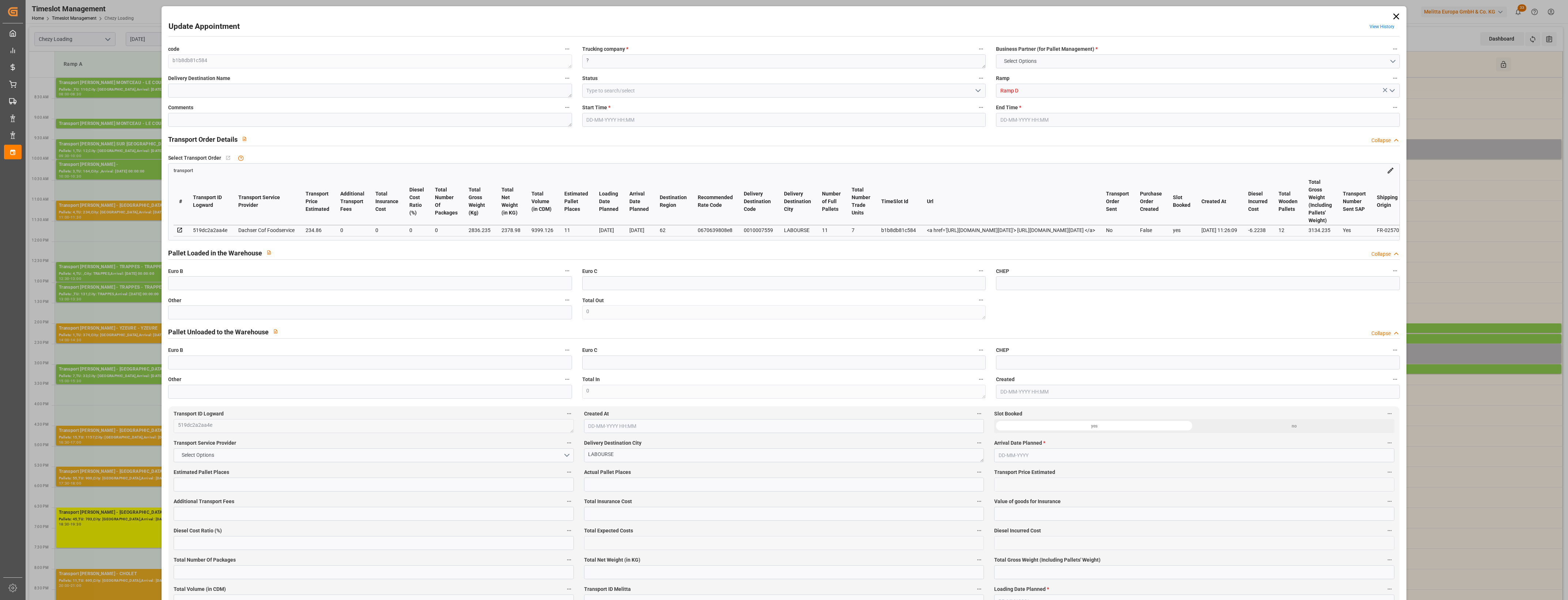
type input "228.6362"
type input "-6.2238"
type input "0"
type input "2378.98"
type input "3134.235"
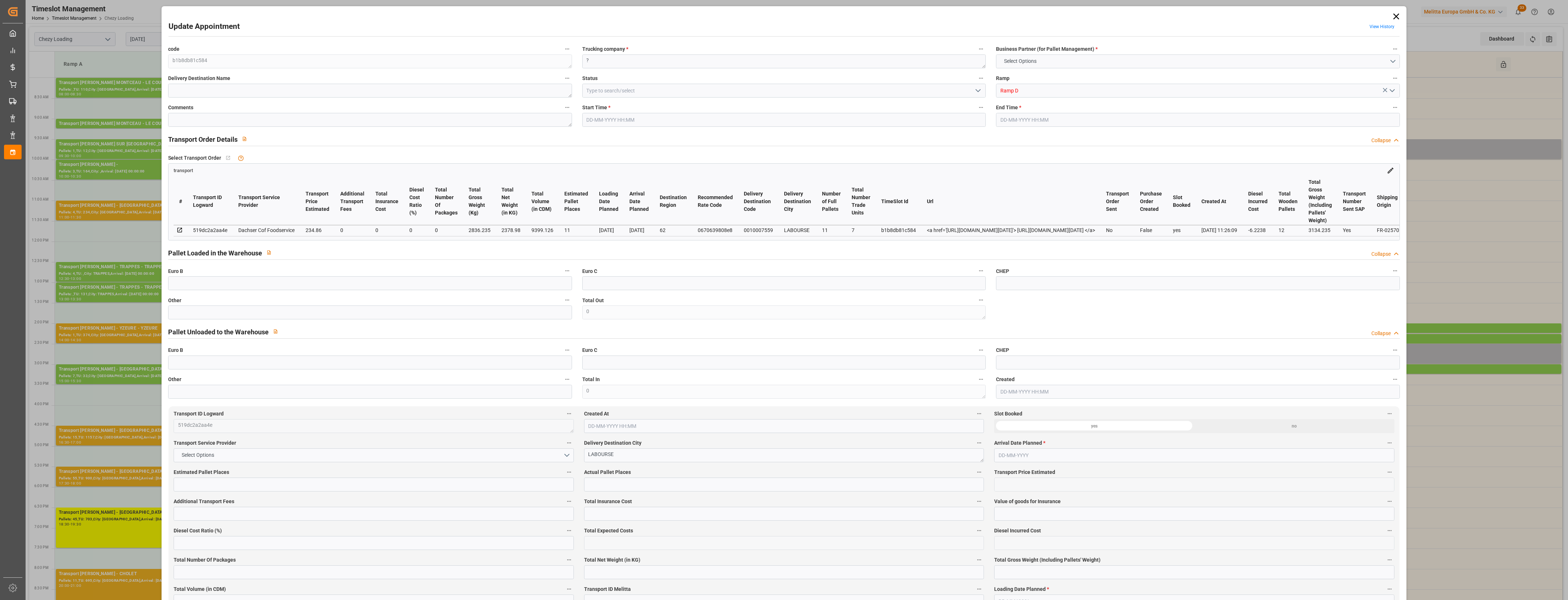
type input "9399.126"
type input "62"
type input "11"
type input "7"
type input "12"
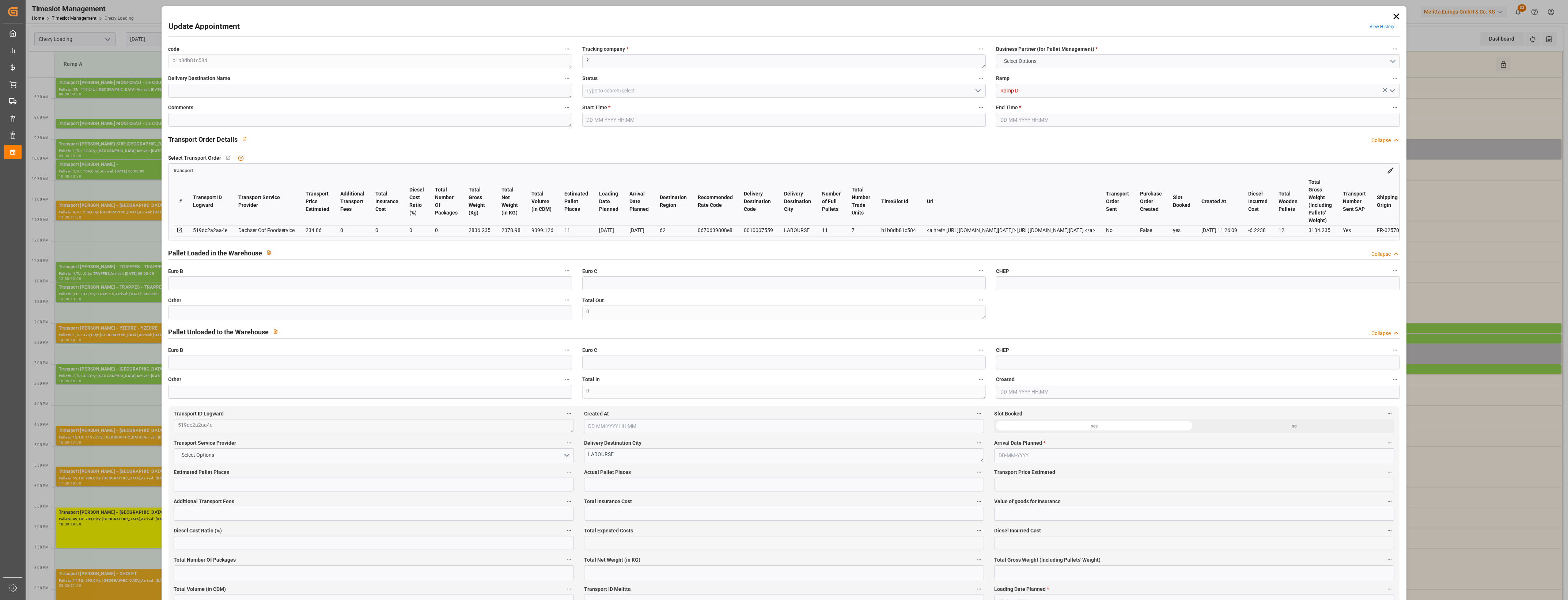
type input "101"
type input "2836.235"
type input "0"
type input "4710.8598"
type input "0"
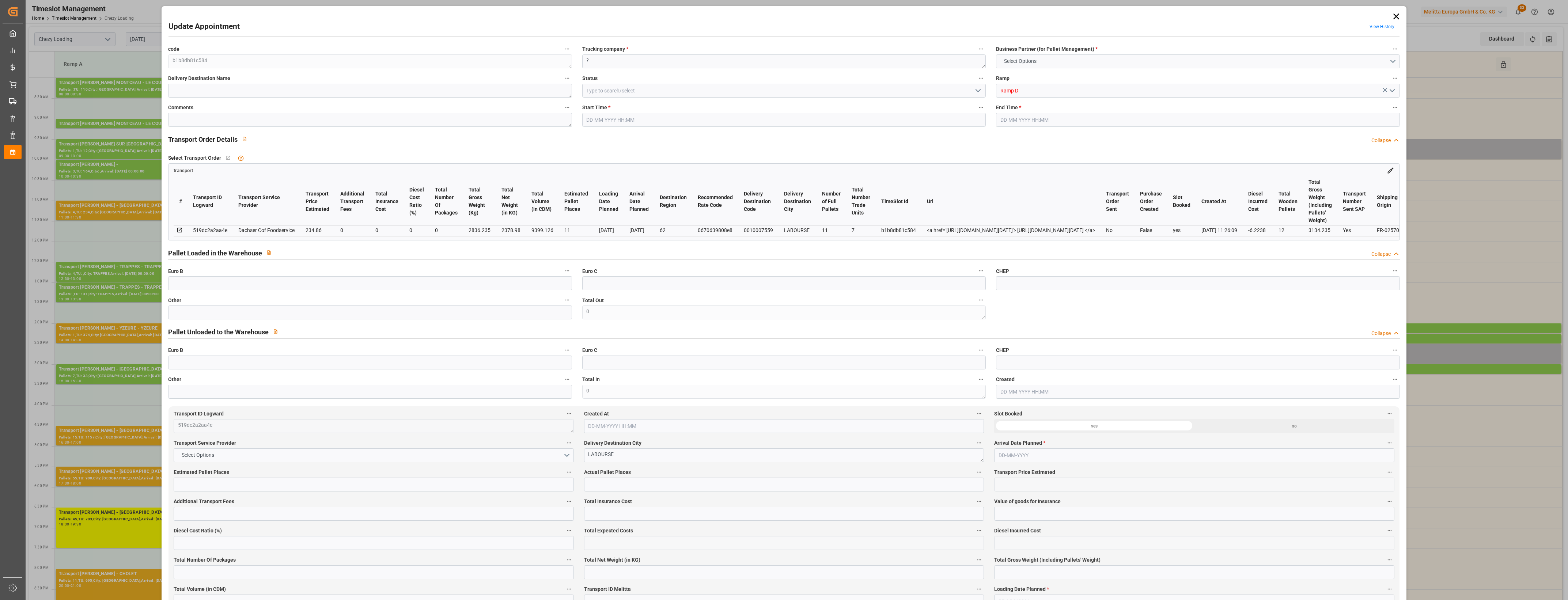
type input "0"
type input "21"
type input "35"
type input "14-08-2025 09:30"
type input "14-08-2025 10:00"
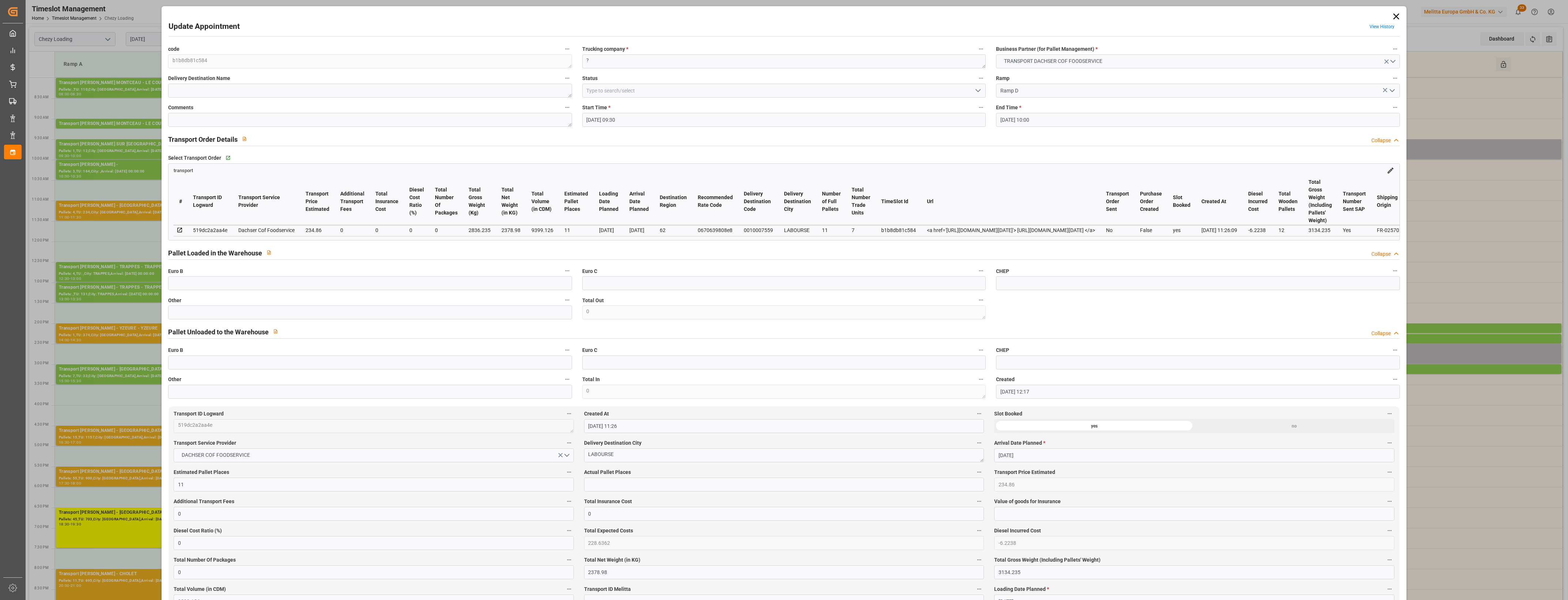
type input "12-08-2025 12:17"
type input "12-08-2025 11:26"
type input "[DATE]"
click at [1395, 15] on icon at bounding box center [1396, 17] width 6 height 6
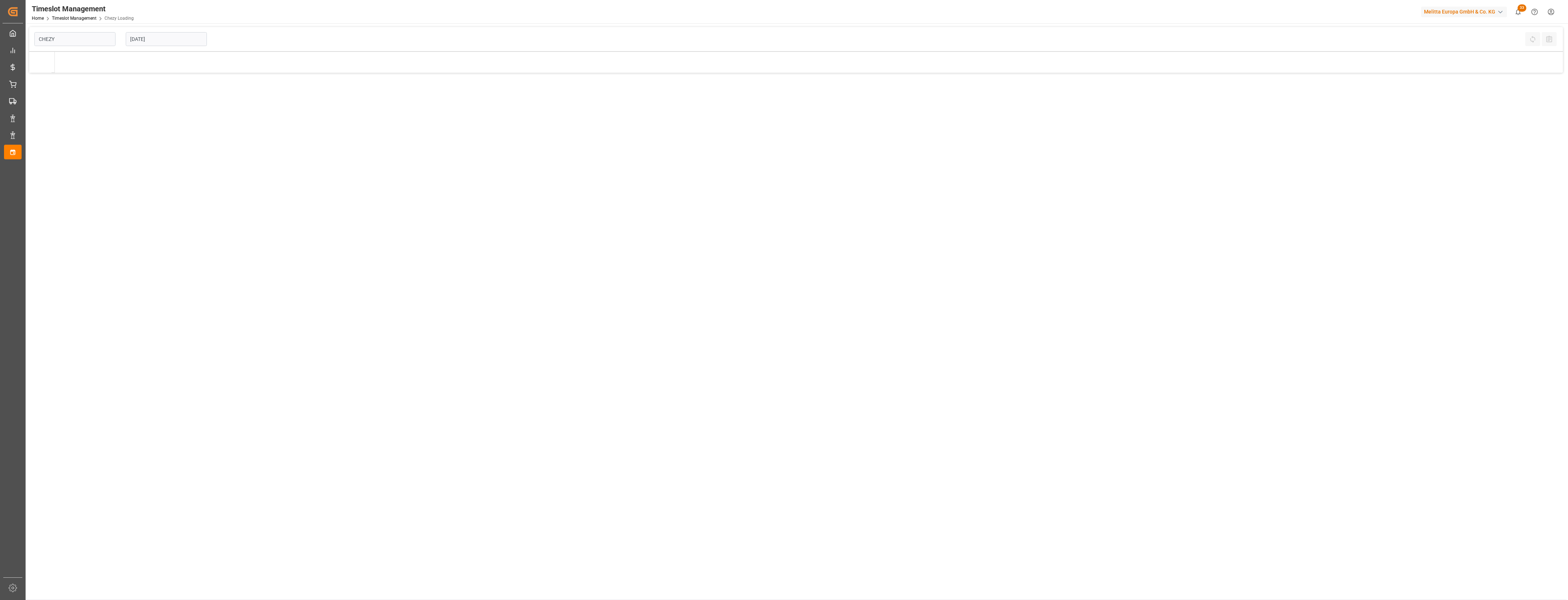
type input "Chezy Loading"
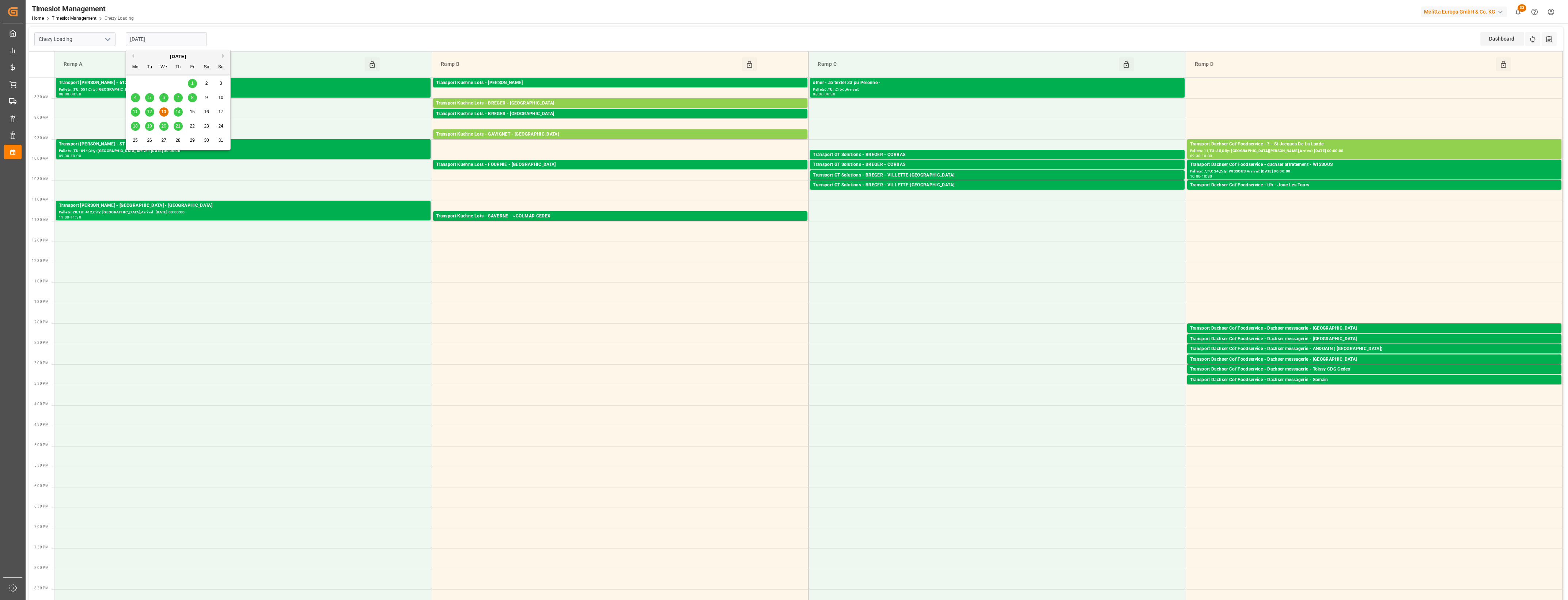
click at [177, 37] on input "[DATE]" at bounding box center [166, 39] width 81 height 14
click at [178, 112] on span "14" at bounding box center [178, 112] width 5 height 5
type input "[DATE]"
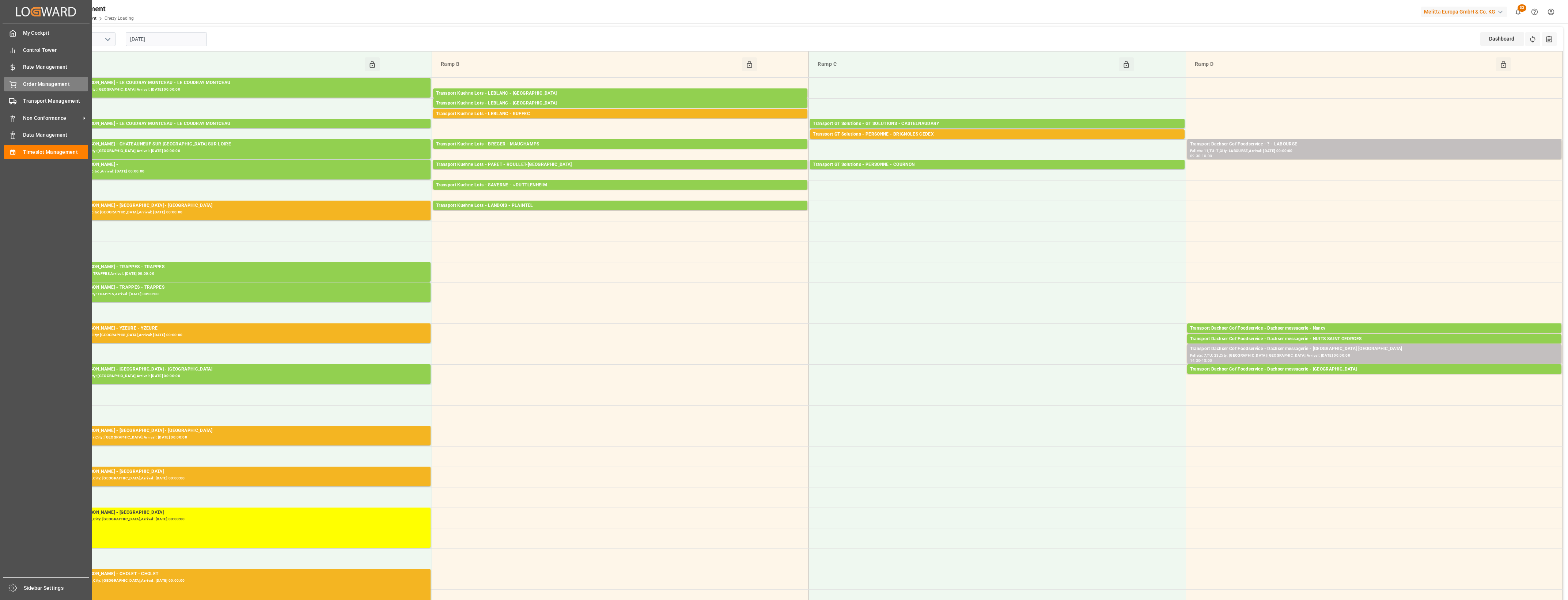
click at [30, 86] on span "Order Management" at bounding box center [56, 84] width 66 height 8
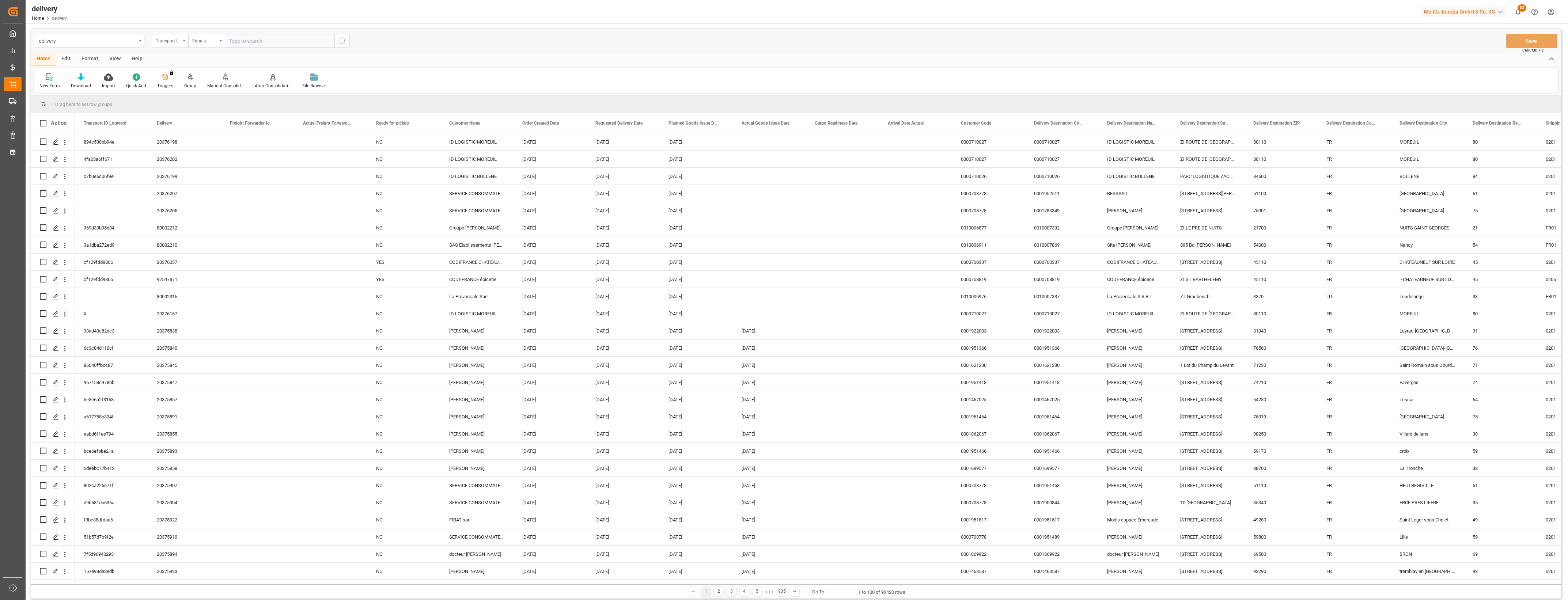
click at [184, 37] on div "Transport ID Logward" at bounding box center [170, 41] width 37 height 14
click at [174, 89] on div "Delivery" at bounding box center [206, 90] width 109 height 15
click at [232, 43] on input "text" at bounding box center [279, 41] width 109 height 14
type input "80002315"
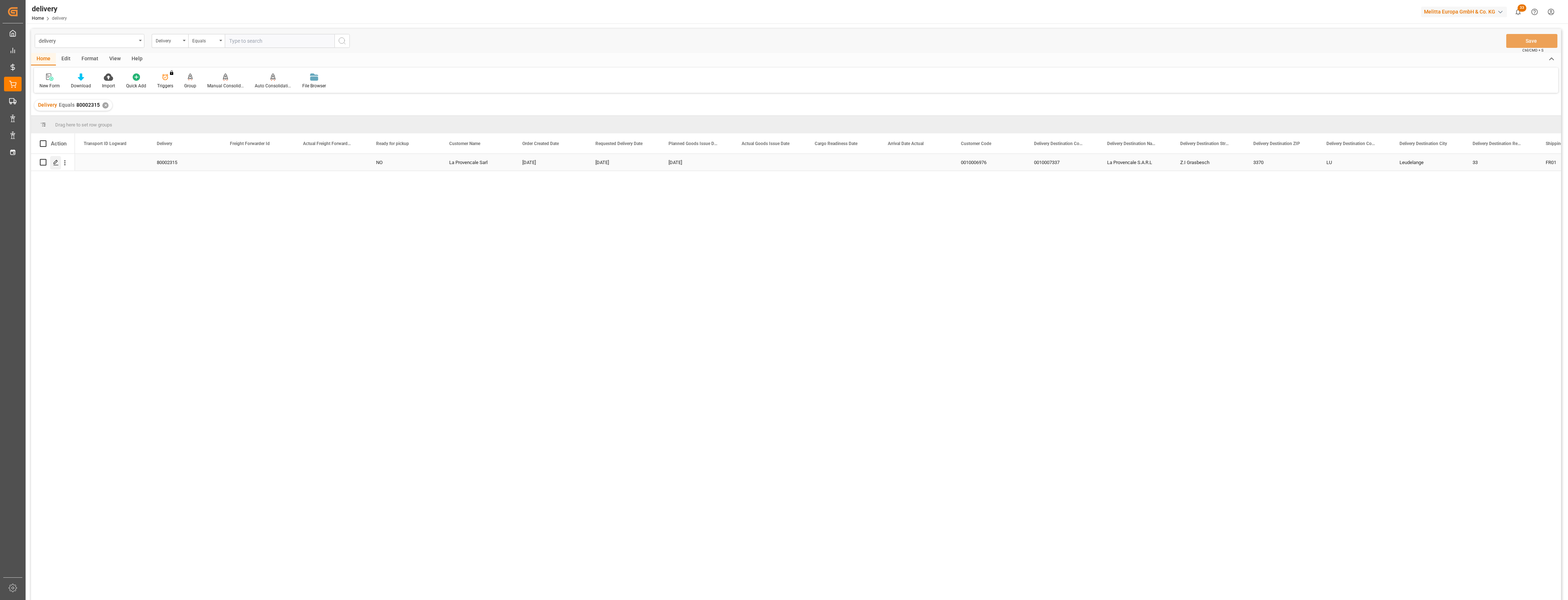
click at [56, 164] on icon "Press SPACE to select this row." at bounding box center [56, 163] width 6 height 6
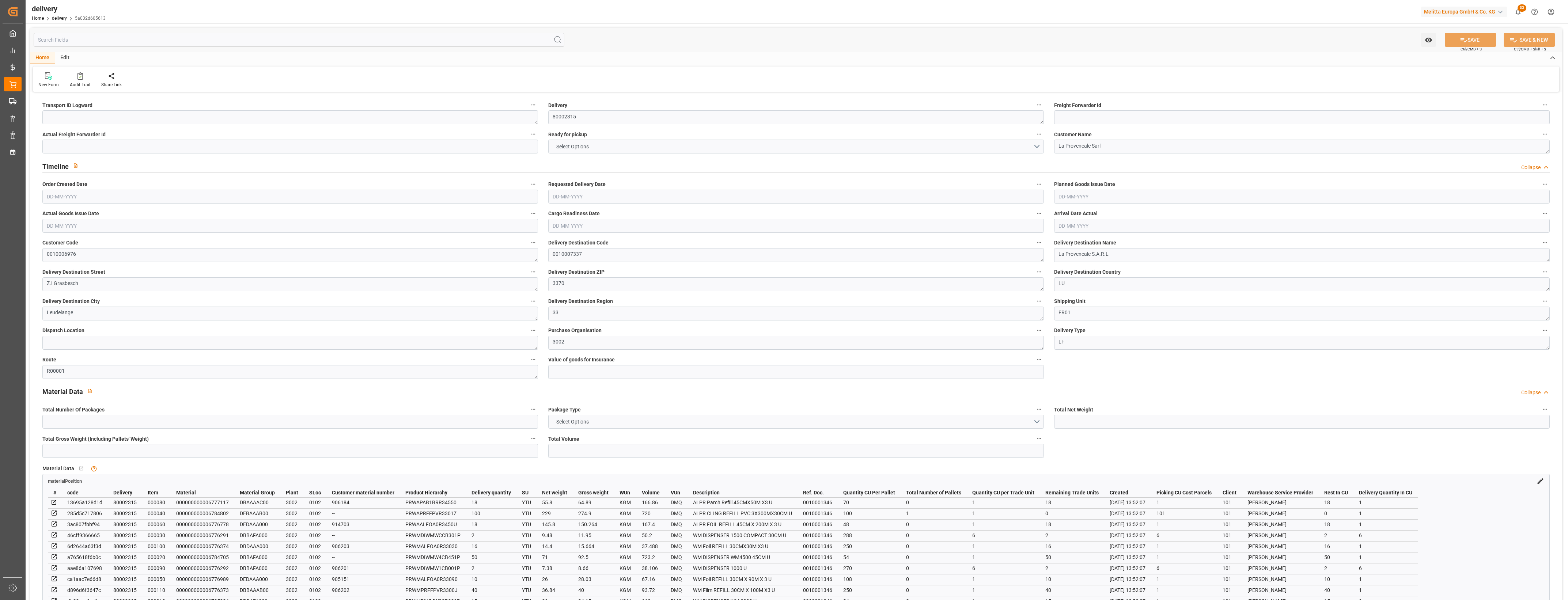
type input "658.7"
type input "833.548"
type input "2775.174"
type input "191"
type input "3"
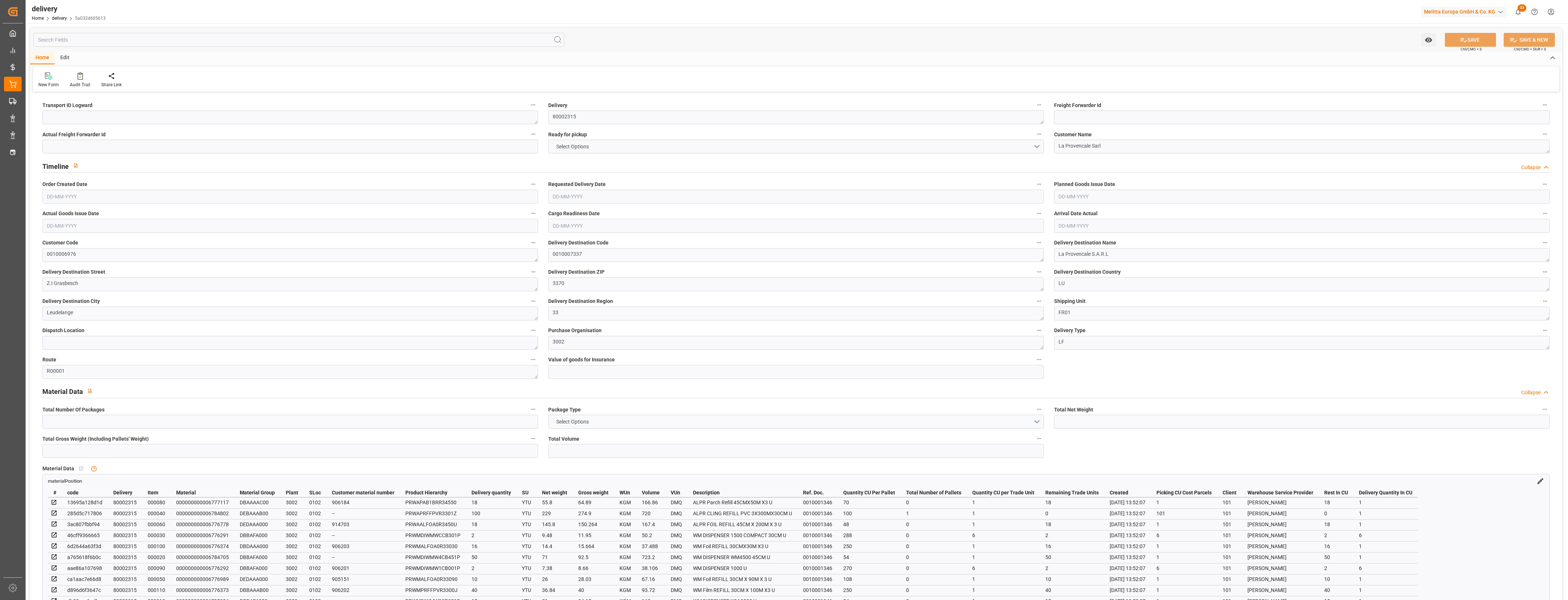
type input "1"
type input "3"
type input "0"
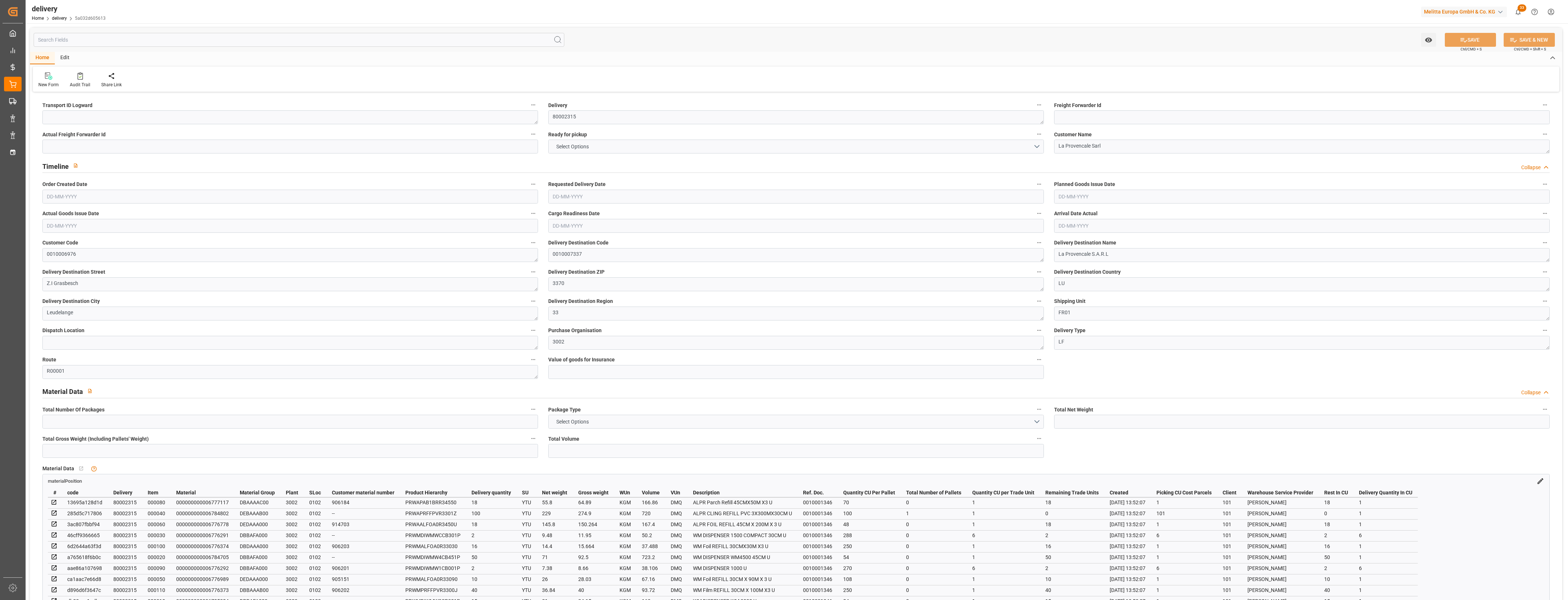
type input "2.45"
type input "68.76"
type input "1.5"
type input "1.3"
type input "0"
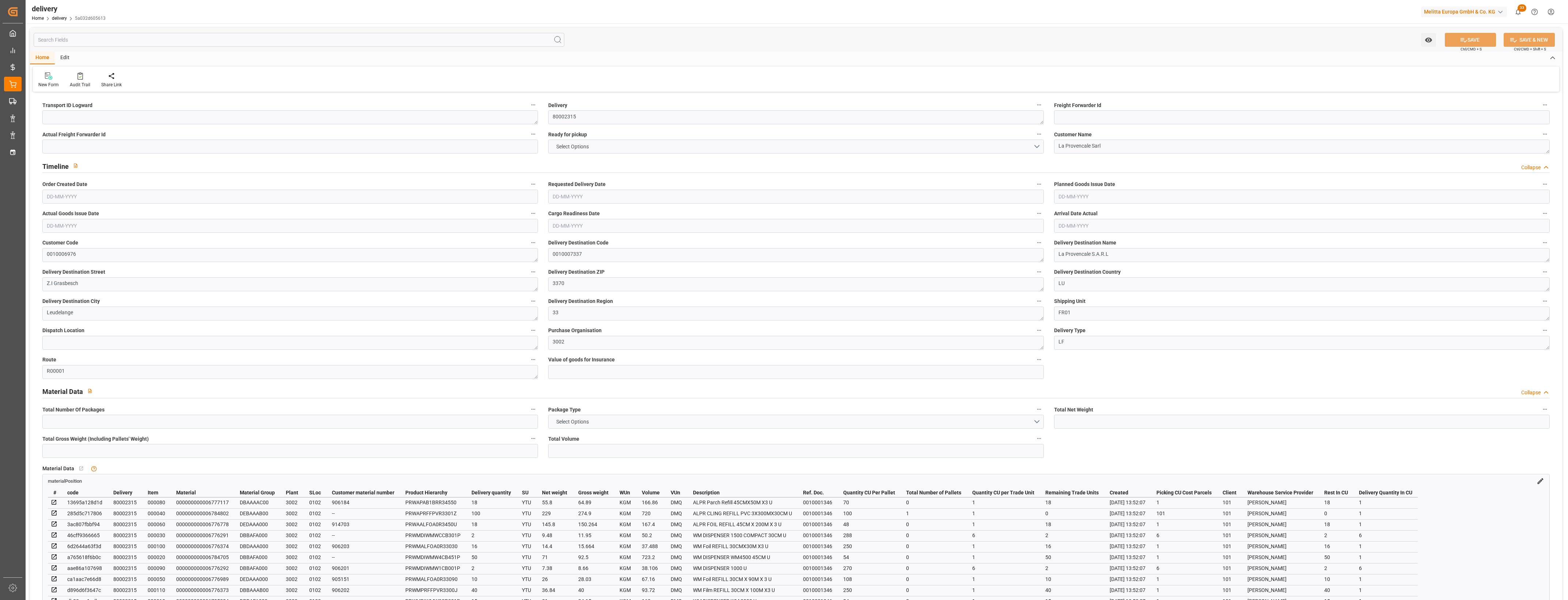
type input "4.5"
type input "760.448"
type input "101"
type input "0"
type input "[DATE]"
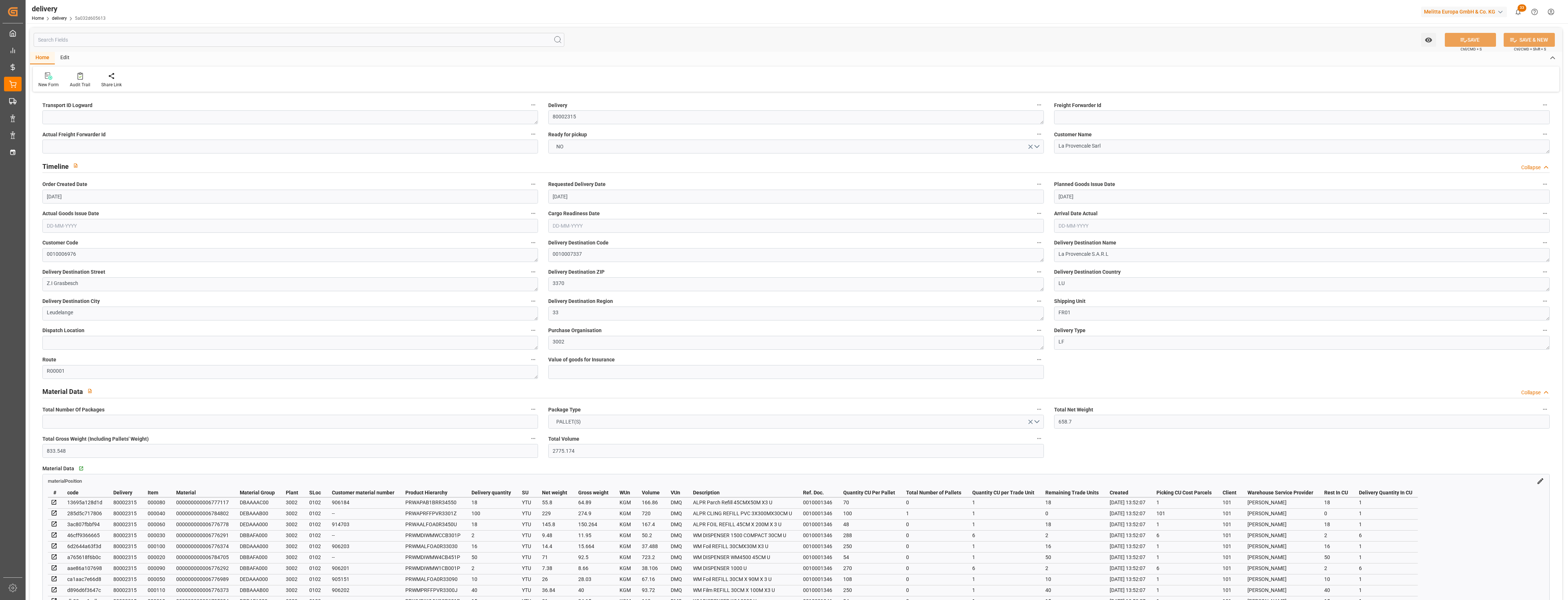
type input "[DATE]"
type input "[DATE] 13:52"
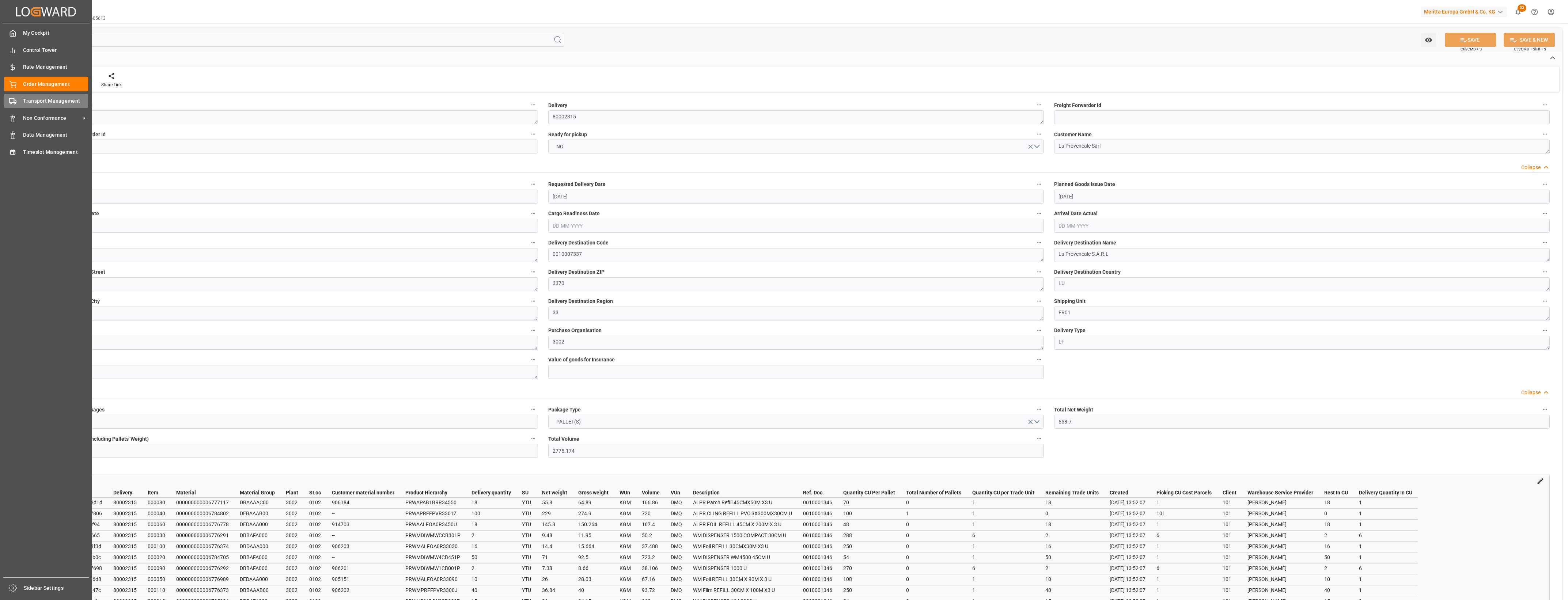
click at [20, 99] on div "Transport Management Transport Management" at bounding box center [46, 101] width 84 height 15
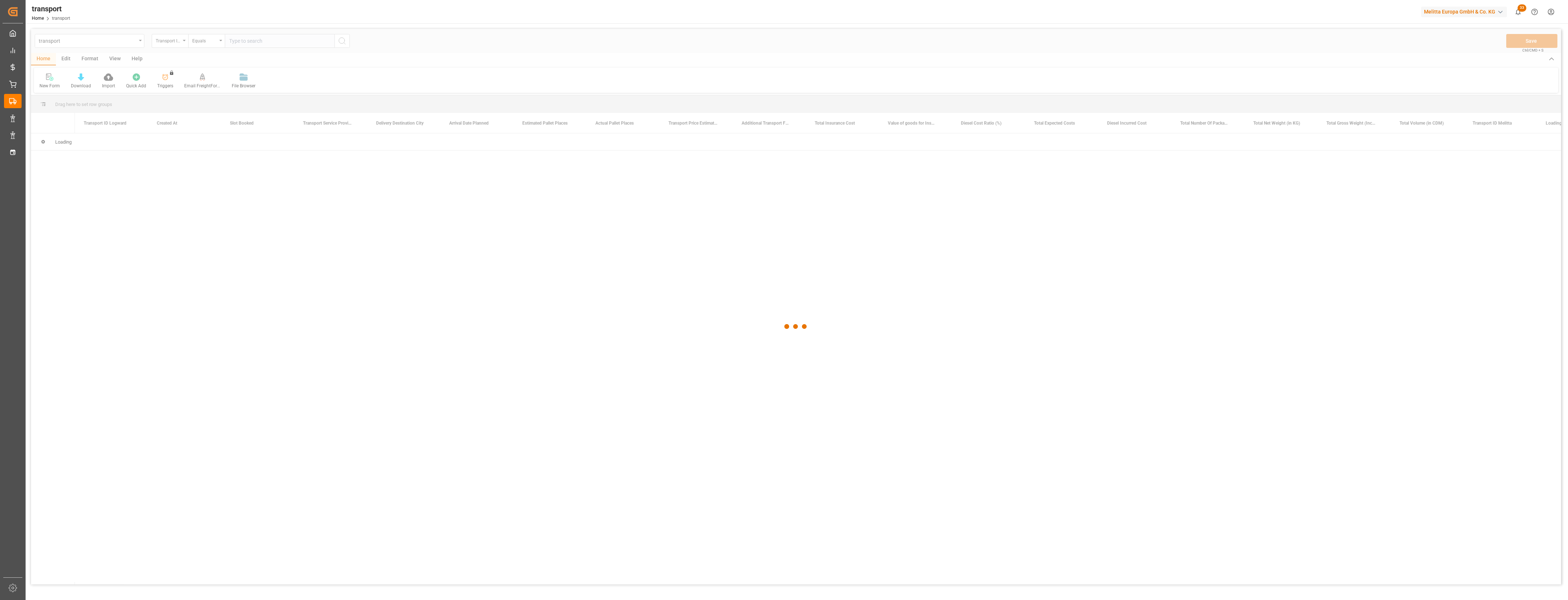
click at [28, 84] on main "transport Transport ID Logward Equals Save Ctrl/CMD + S Home Edit Format View H…" at bounding box center [796, 315] width 1541 height 572
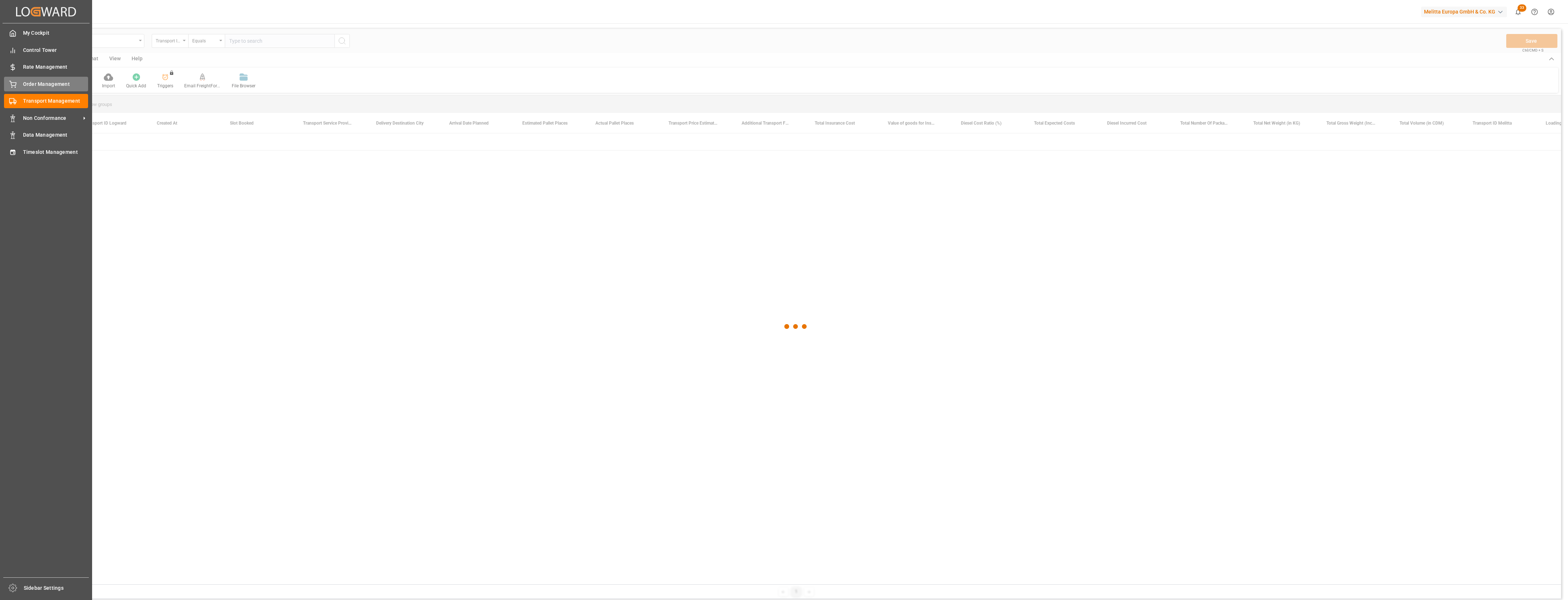
click at [15, 84] on icon at bounding box center [13, 85] width 8 height 8
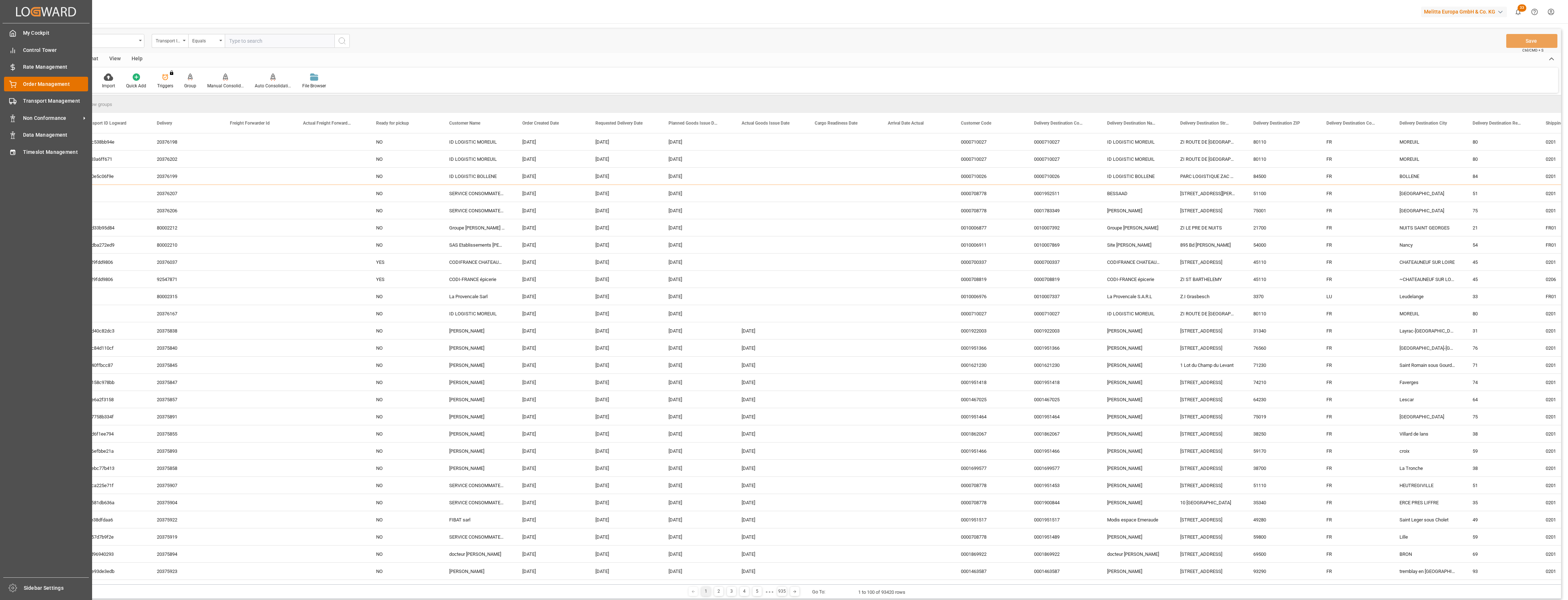
click at [17, 85] on div "Order Management Order Management" at bounding box center [46, 83] width 84 height 15
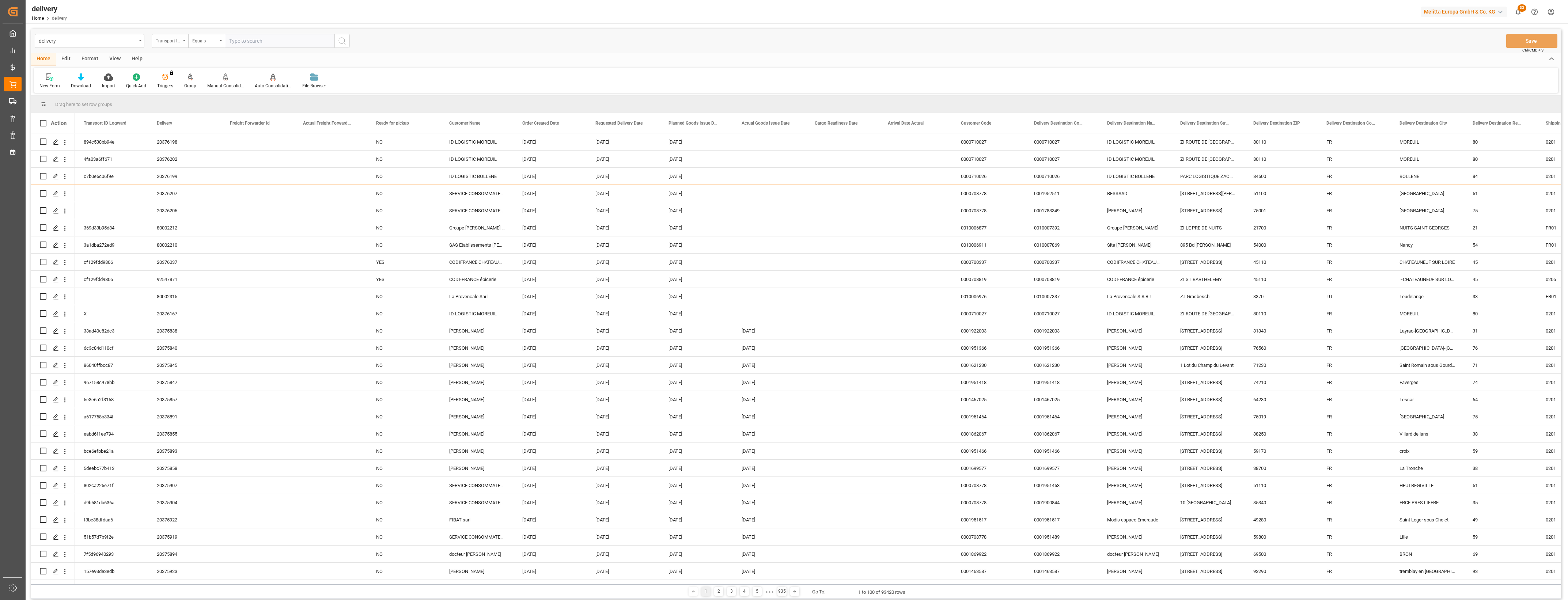
click at [183, 39] on div "Transport ID Logward" at bounding box center [170, 41] width 37 height 14
drag, startPoint x: 174, startPoint y: 90, endPoint x: 217, endPoint y: 67, distance: 48.8
click at [174, 91] on div "Delivery" at bounding box center [206, 90] width 109 height 15
click at [256, 44] on input "text" at bounding box center [279, 41] width 109 height 14
type input "20375888"
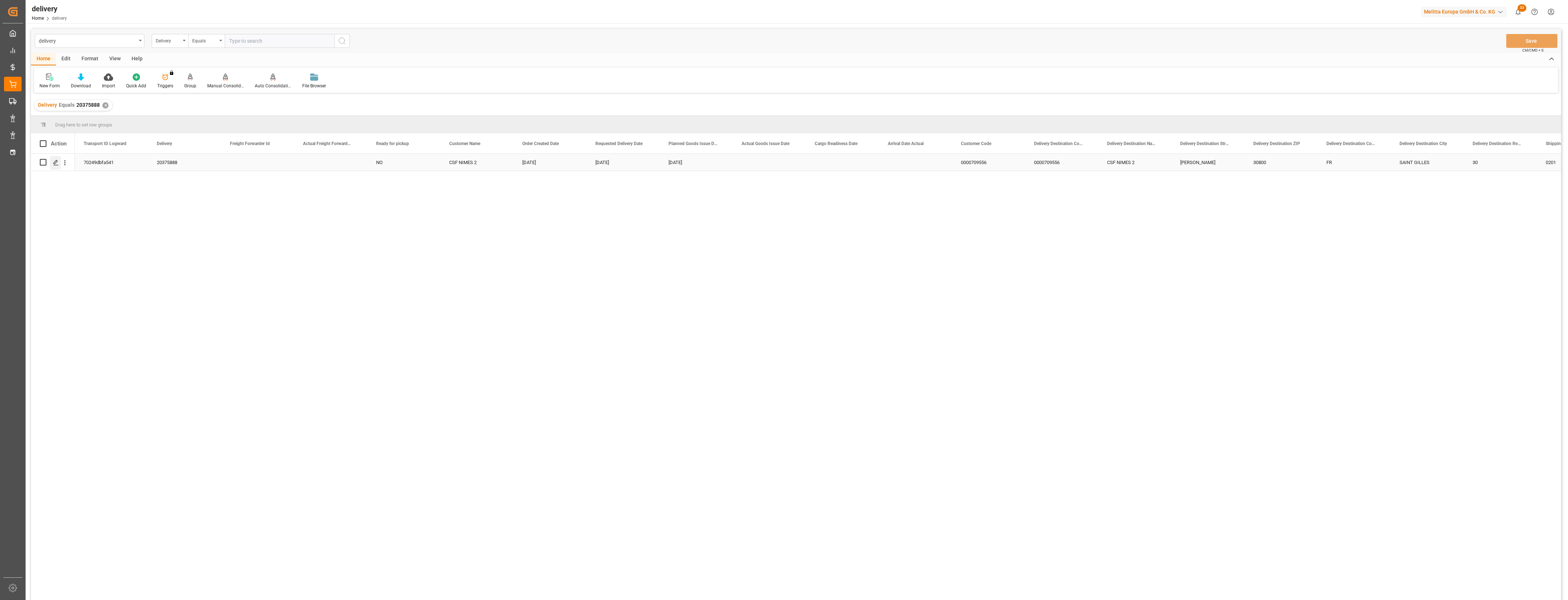
click at [57, 162] on icon "Press SPACE to select this row." at bounding box center [56, 163] width 6 height 6
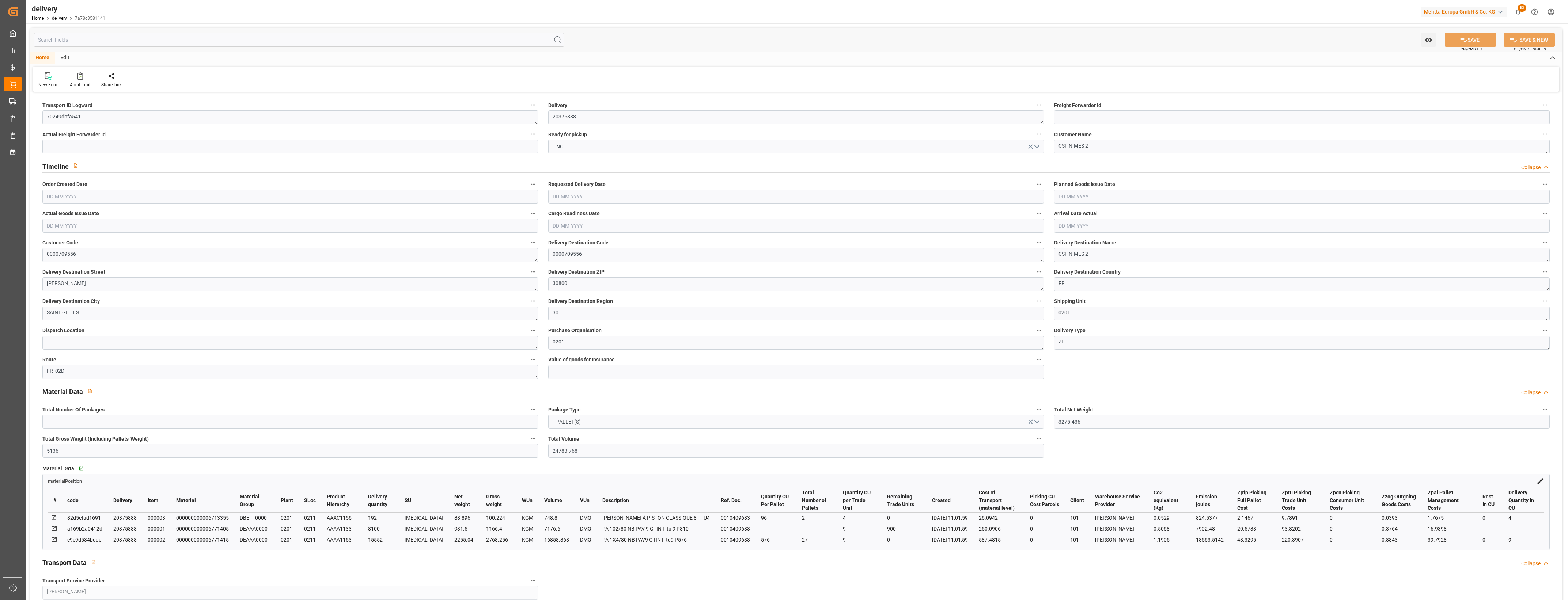
type input "[DATE]"
type input "[DATE] 11:02"
click at [1040, 146] on button "NO" at bounding box center [796, 147] width 495 height 14
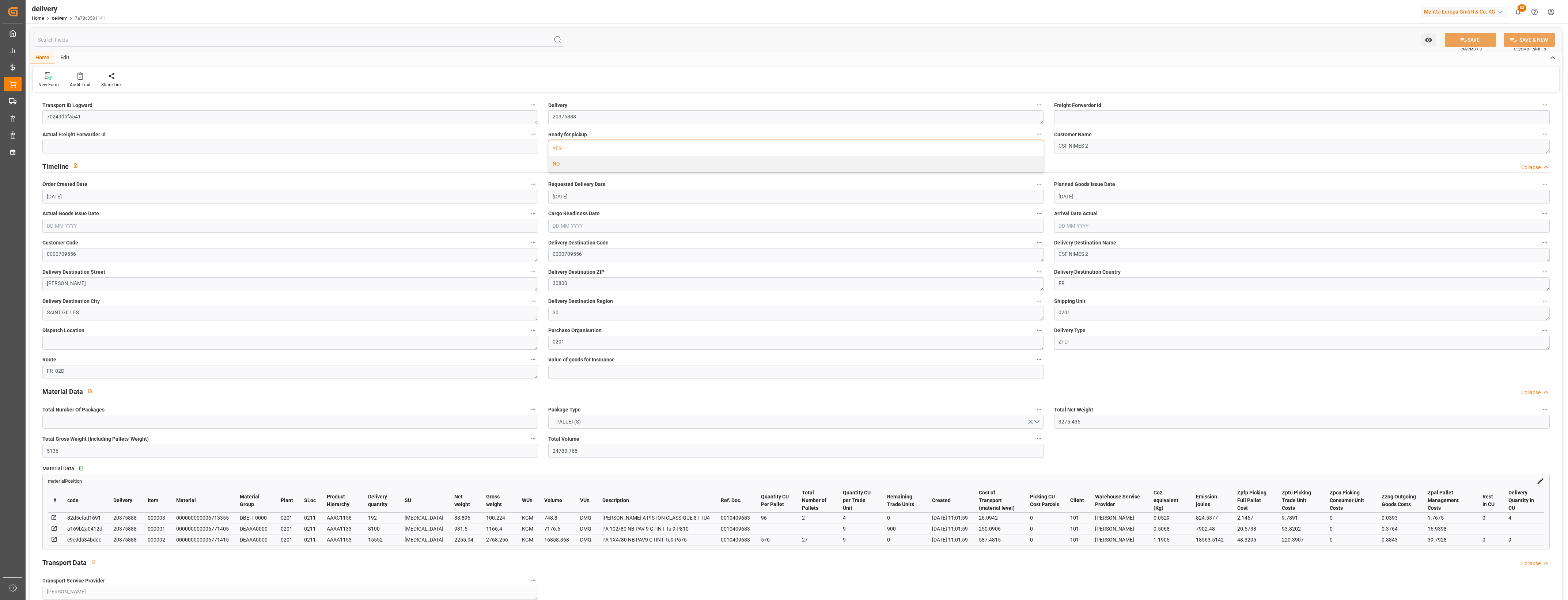
click at [611, 145] on div "YES" at bounding box center [796, 148] width 495 height 15
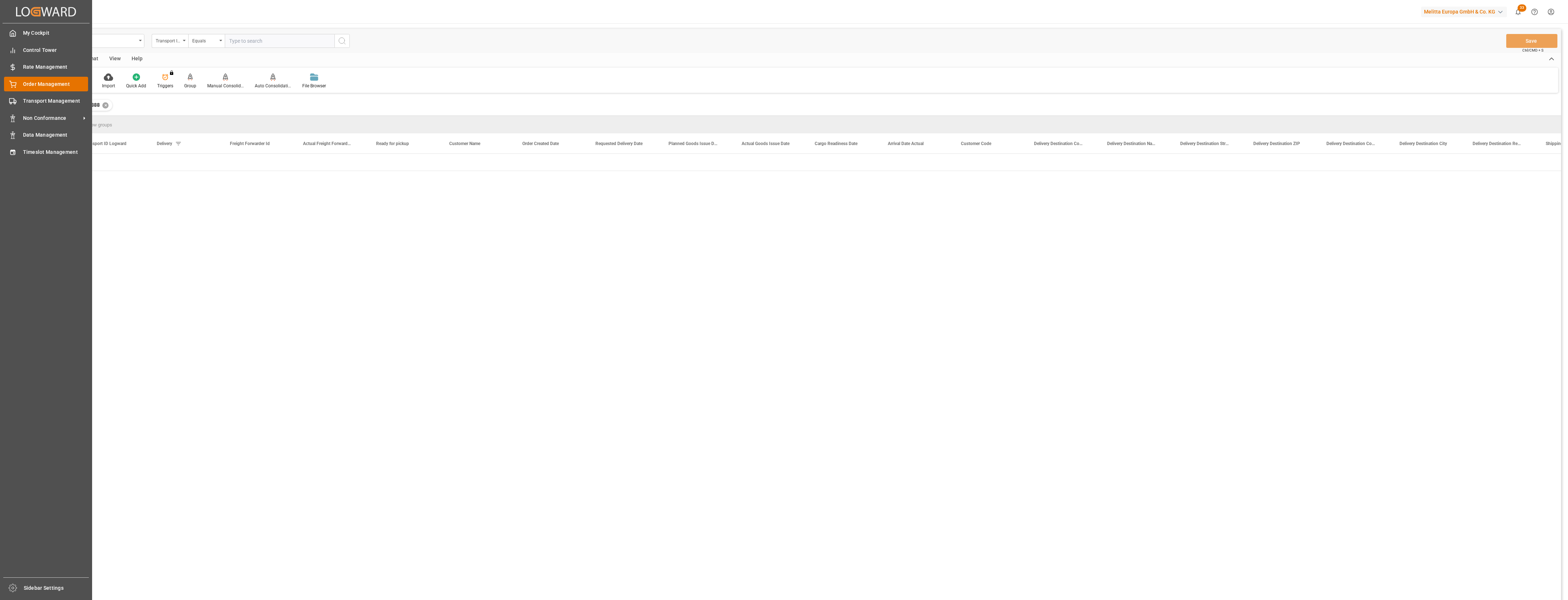
click at [20, 83] on div "Order Management Order Management" at bounding box center [46, 83] width 84 height 15
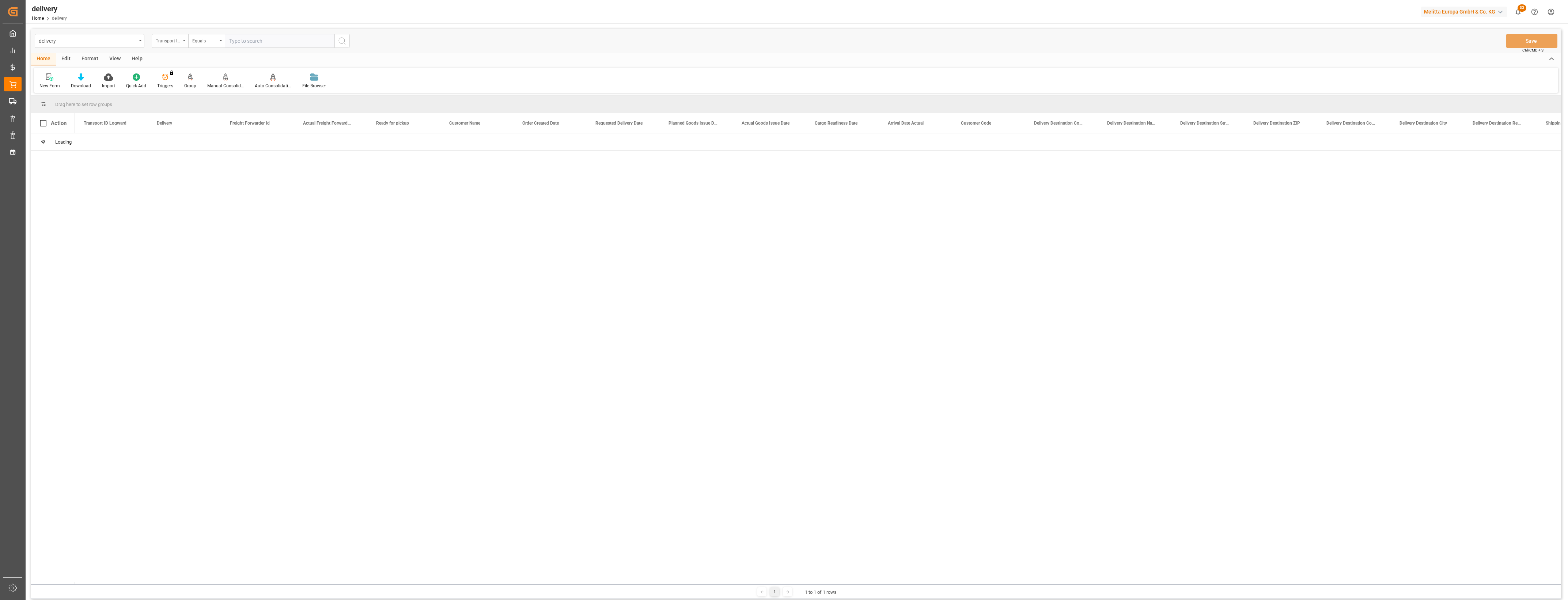
click at [185, 42] on div "Transport ID Logward" at bounding box center [170, 41] width 37 height 14
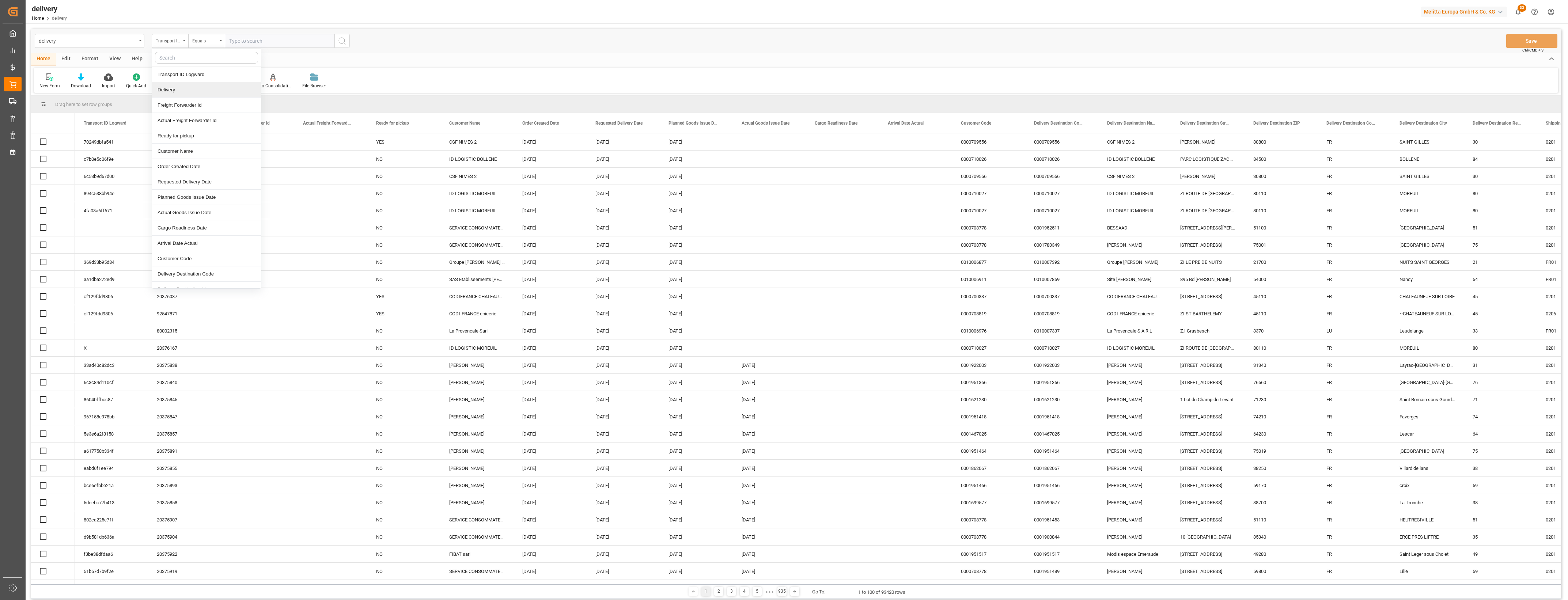
click at [174, 94] on div "Delivery" at bounding box center [206, 90] width 109 height 15
click at [248, 44] on input "text" at bounding box center [279, 41] width 109 height 14
type input "20375931"
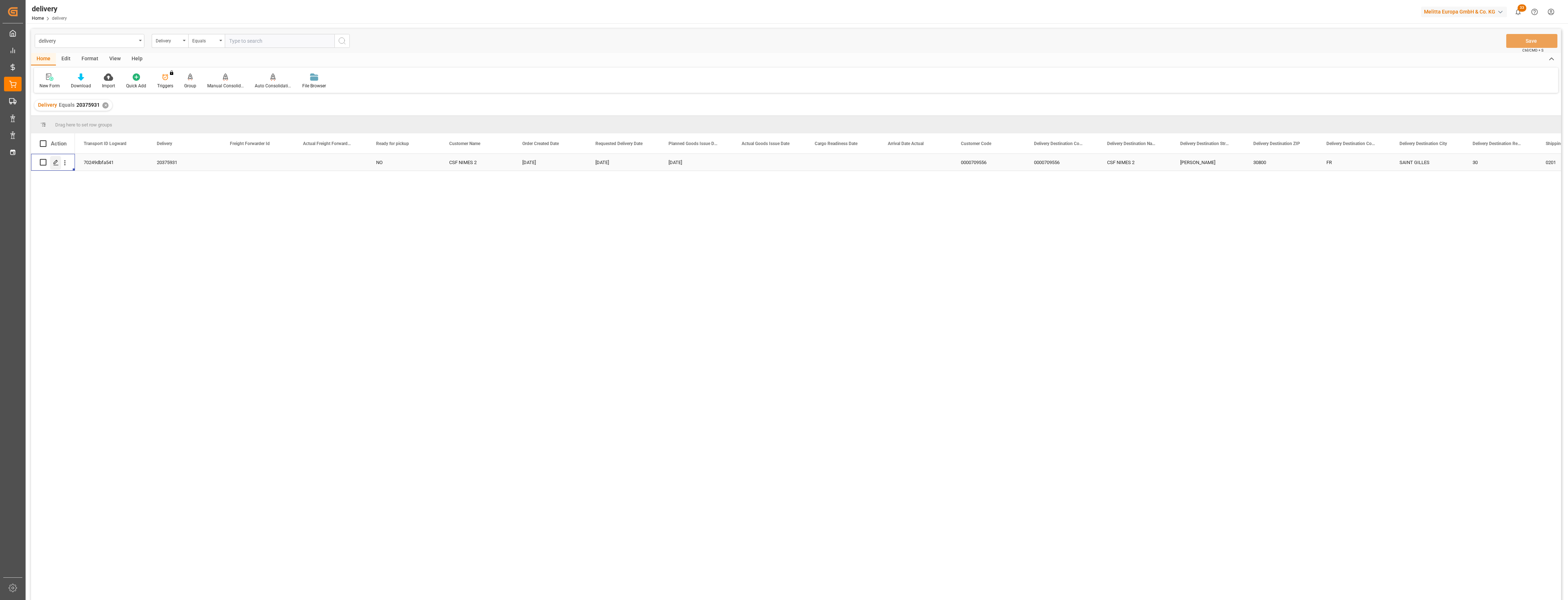
click at [54, 164] on polygon "Press SPACE to select this row." at bounding box center [55, 161] width 4 height 4
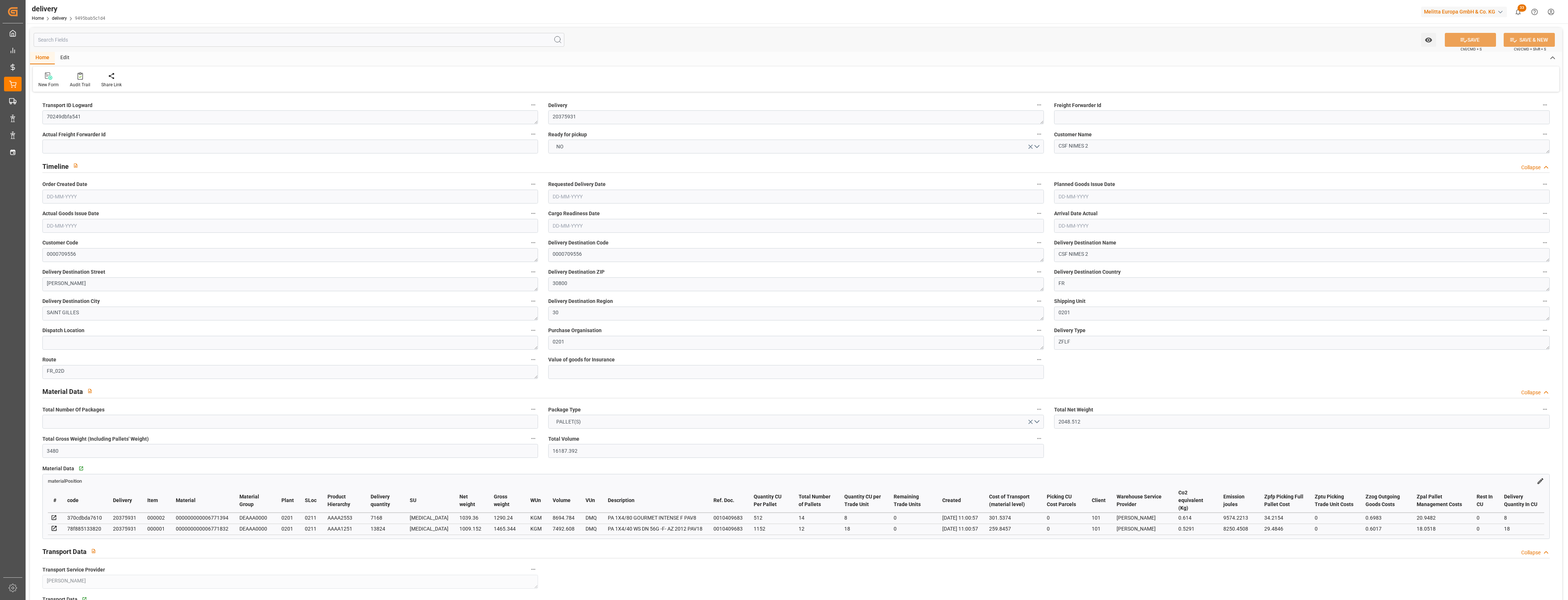
type input "[DATE]"
type input "[DATE] 11:00"
click at [1037, 144] on button "NO" at bounding box center [796, 147] width 495 height 14
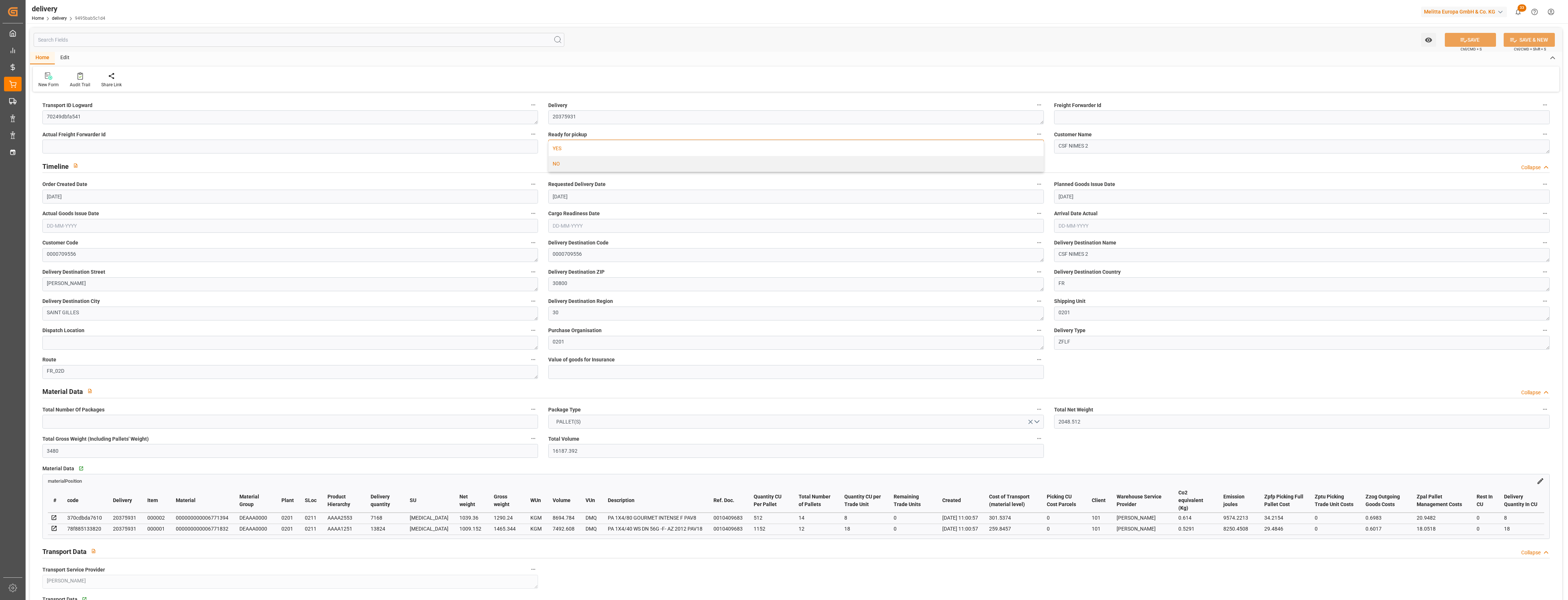
click at [623, 152] on div "YES" at bounding box center [796, 148] width 495 height 15
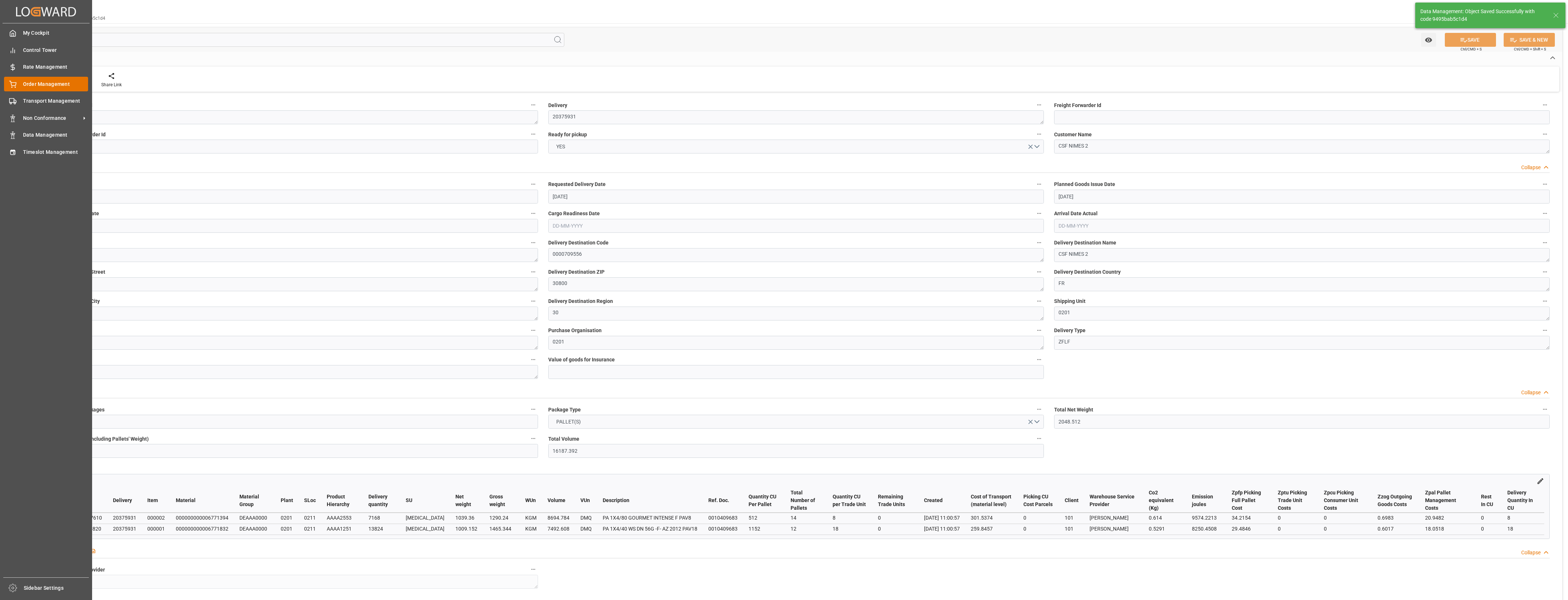
click at [15, 85] on icon at bounding box center [13, 85] width 8 height 8
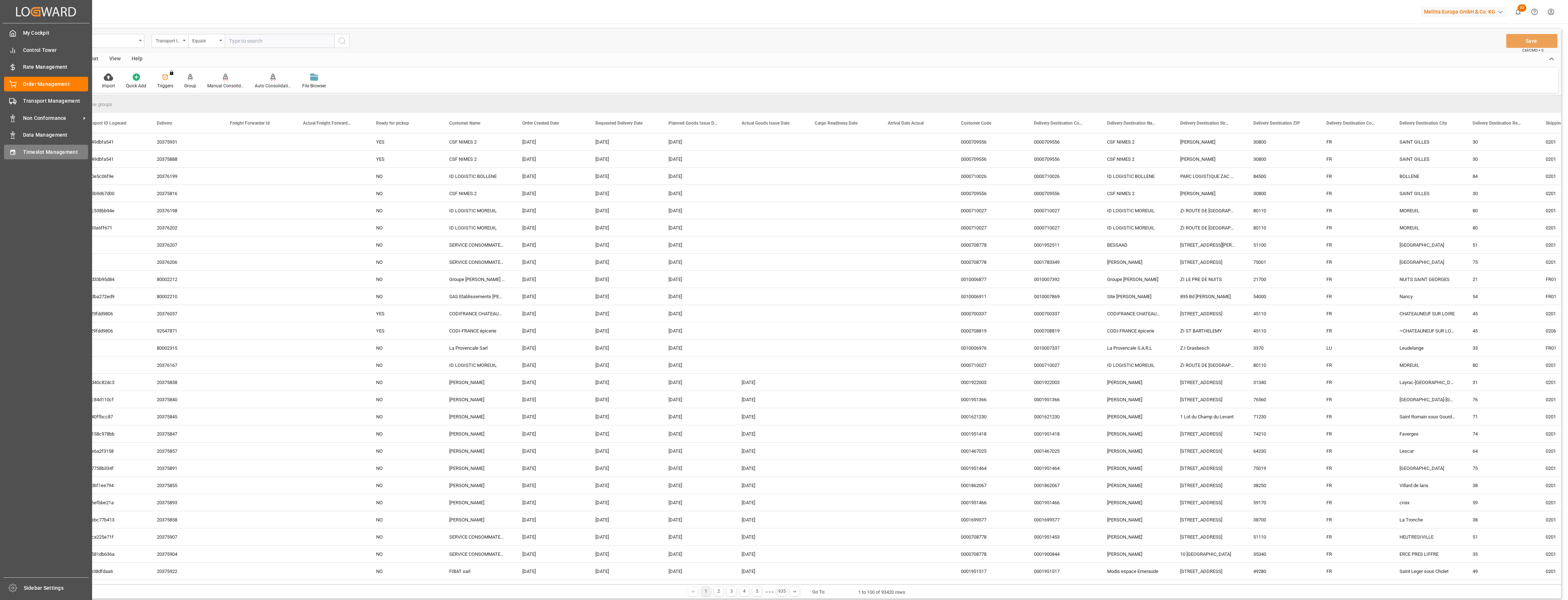
click at [19, 148] on div "Timeslot Management Timeslot Management" at bounding box center [46, 151] width 84 height 15
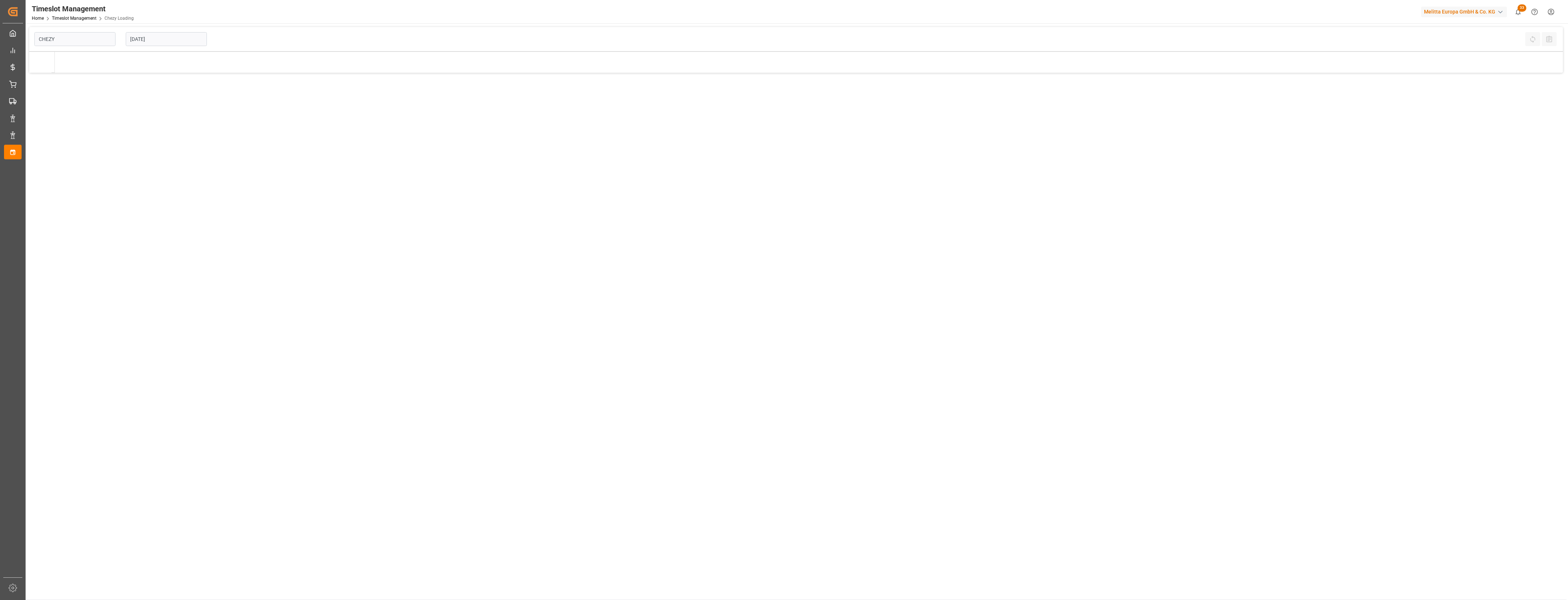
type input "Chezy Loading"
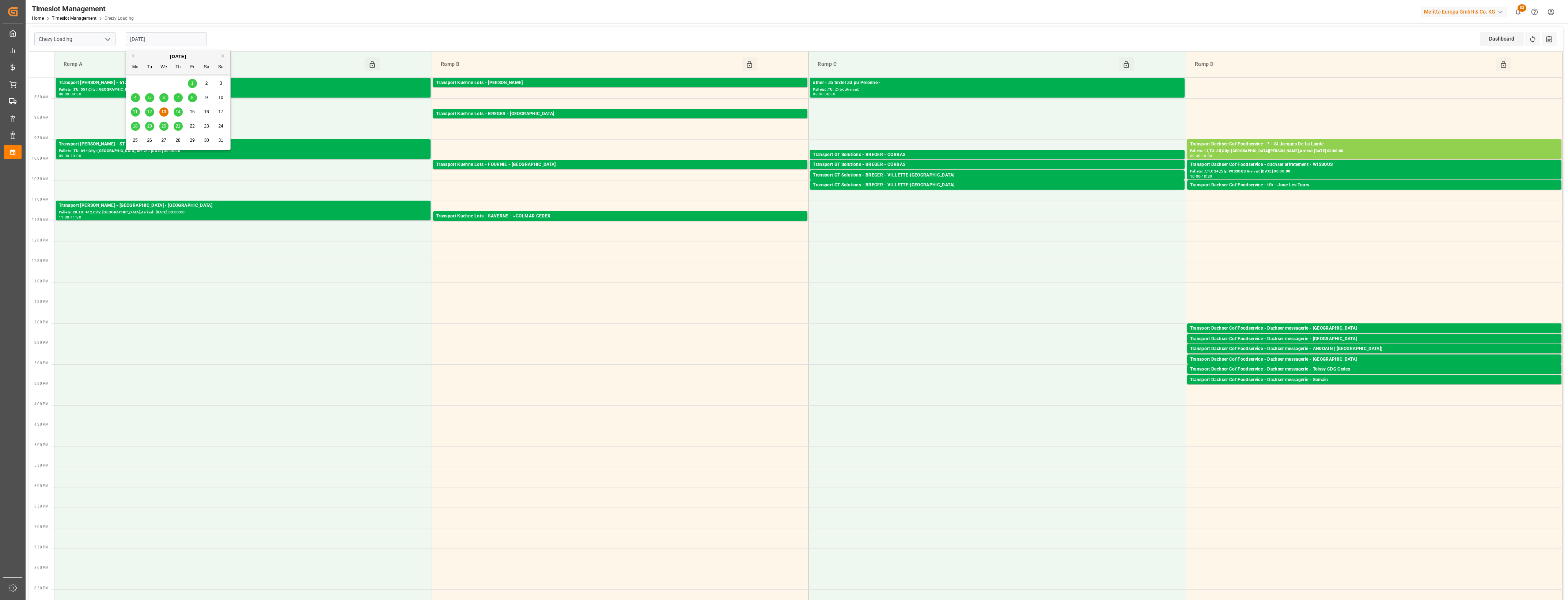
click at [163, 37] on input "[DATE]" at bounding box center [166, 39] width 81 height 14
click at [178, 112] on span "14" at bounding box center [178, 112] width 5 height 5
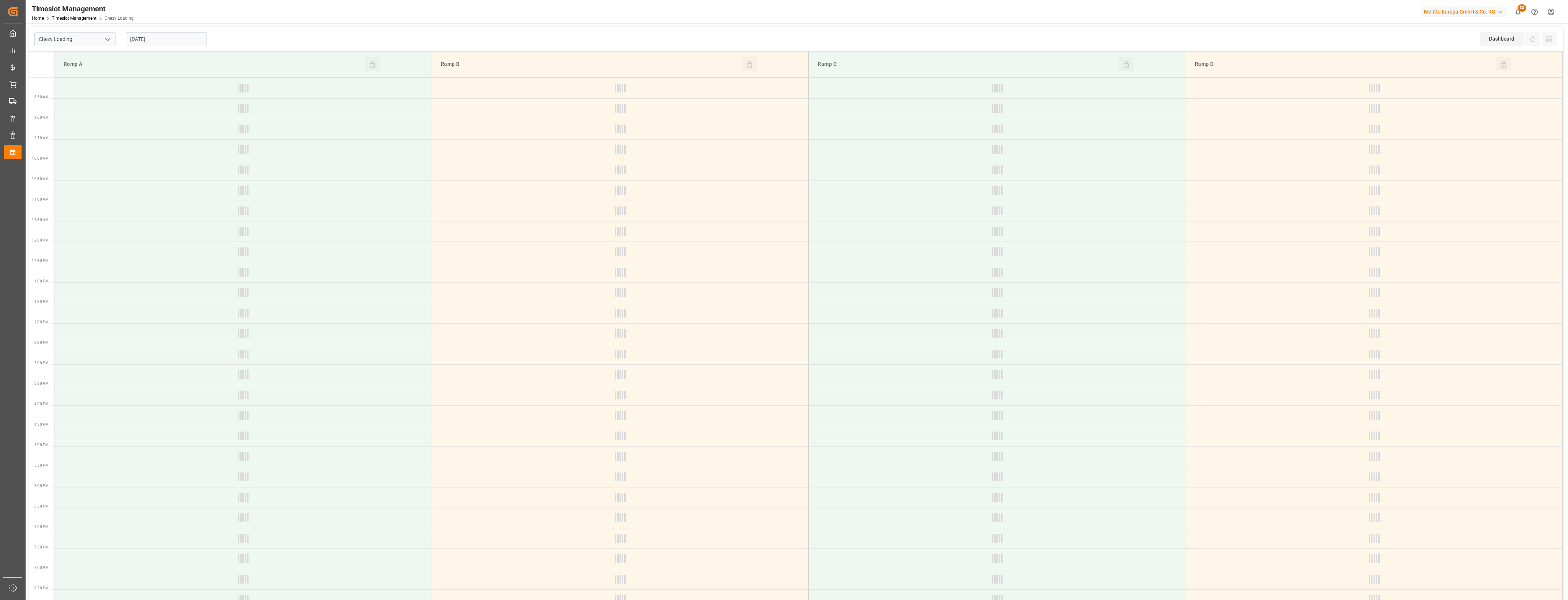
click at [172, 42] on input "[DATE]" at bounding box center [166, 39] width 81 height 14
click at [162, 112] on span "13" at bounding box center [164, 112] width 5 height 5
type input "[DATE]"
